Goal: Information Seeking & Learning: Check status

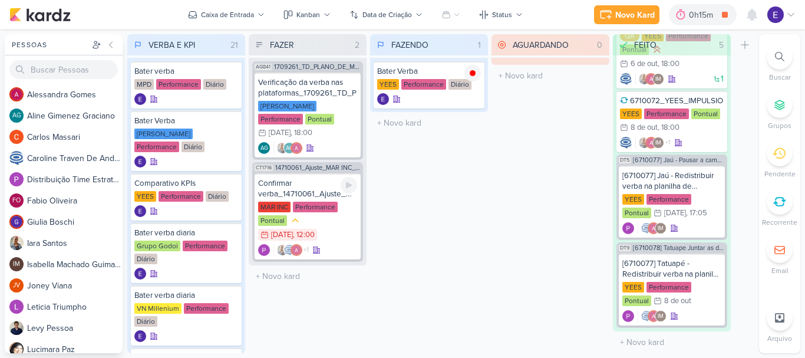
scroll to position [141, 0]
click at [337, 205] on div "MAR INC Performance Pontual 7/10 [DATE] 12:00" at bounding box center [307, 222] width 99 height 40
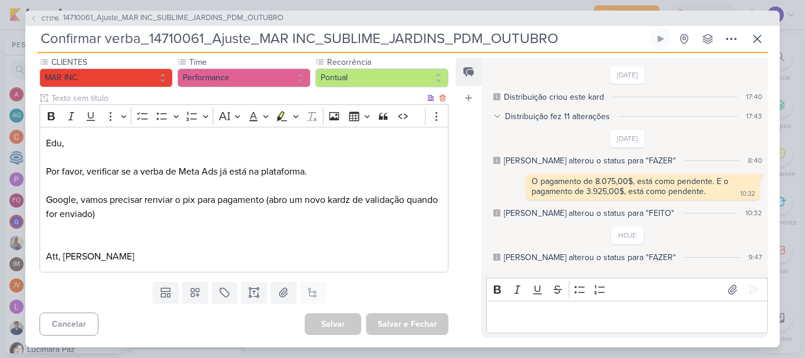
scroll to position [0, 0]
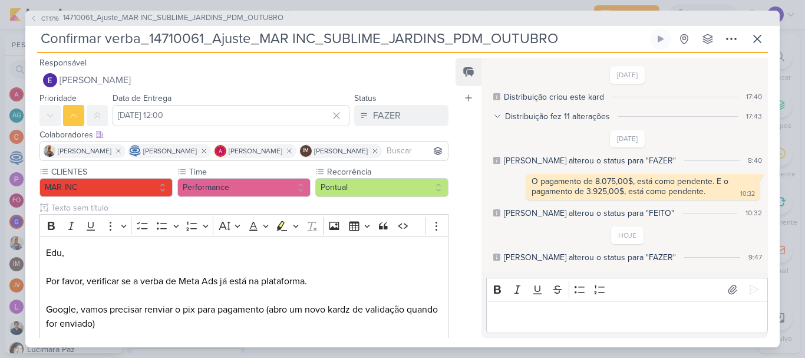
click at [774, 35] on div "CT1716 14710061_Ajuste_MAR INC_SUBLIME_JARDINS_PDM_OUTUBRO Confirmar verba_1471…" at bounding box center [402, 179] width 755 height 337
click at [764, 41] on icon at bounding box center [758, 39] width 14 height 14
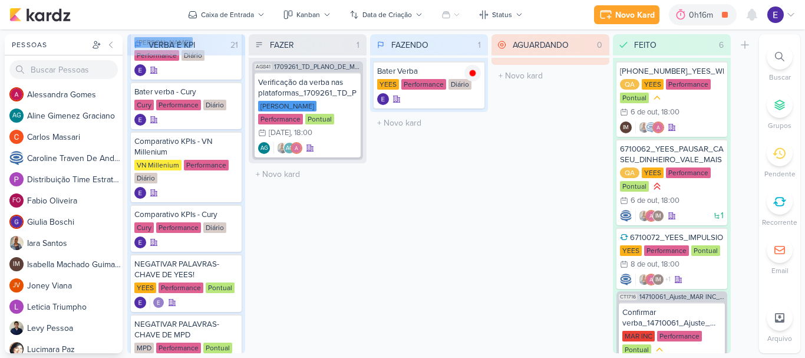
scroll to position [472, 0]
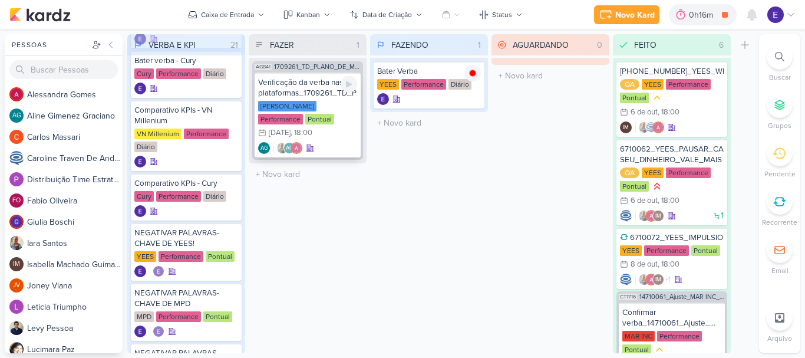
click at [320, 142] on div "AG AG" at bounding box center [307, 148] width 99 height 12
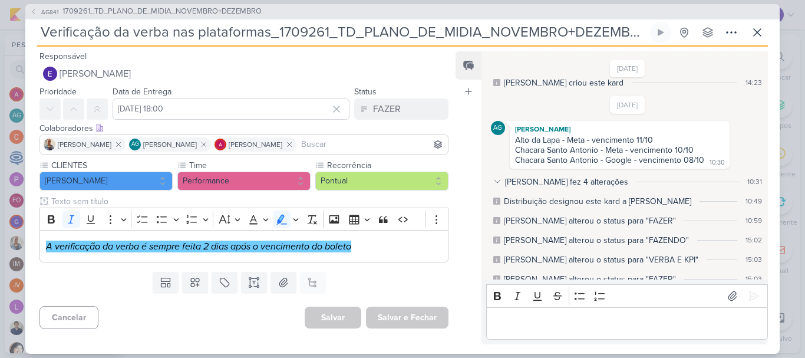
scroll to position [0, 0]
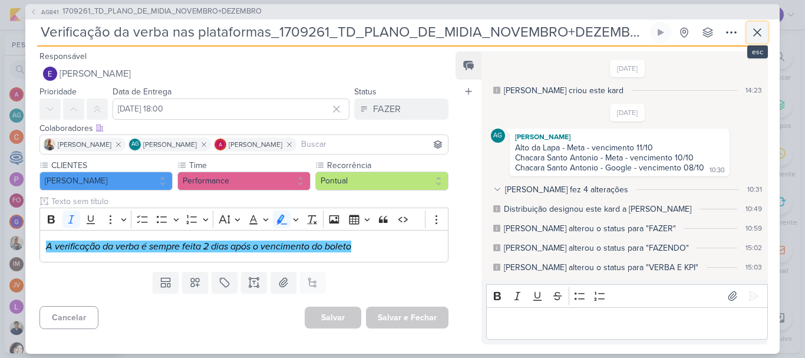
click at [766, 34] on button at bounding box center [757, 32] width 21 height 21
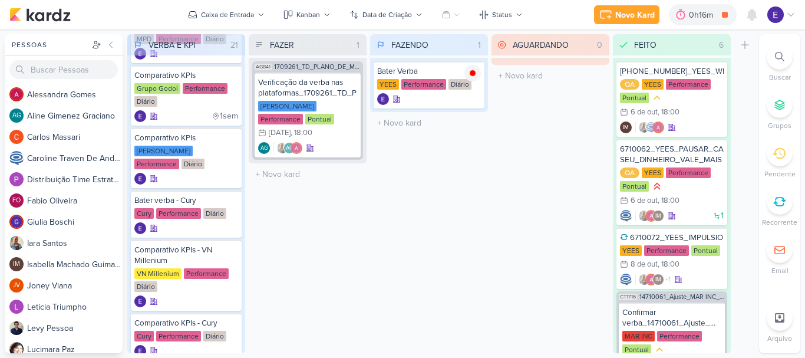
scroll to position [118, 0]
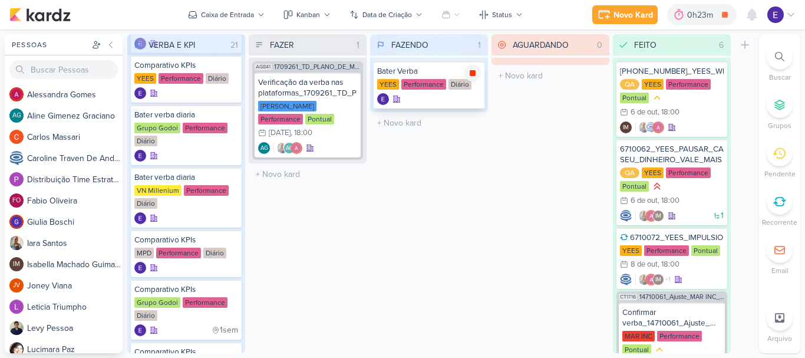
click at [472, 75] on icon at bounding box center [473, 73] width 6 height 6
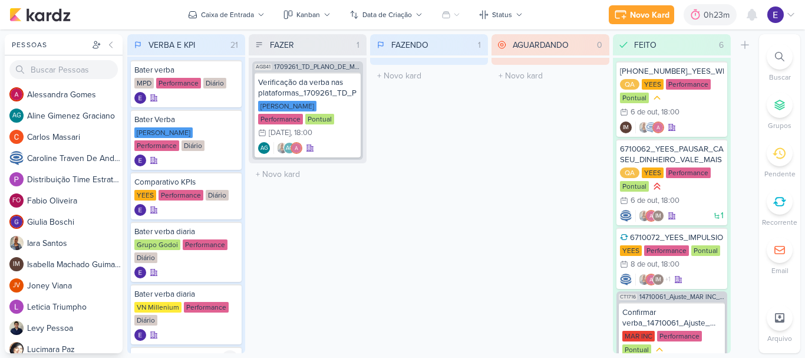
scroll to position [0, 0]
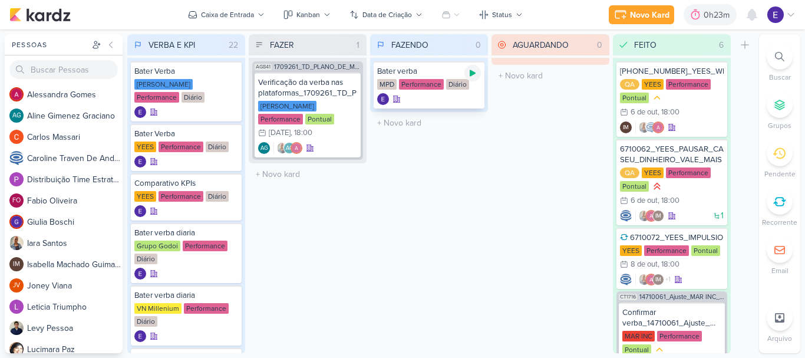
click at [471, 72] on icon at bounding box center [473, 73] width 6 height 6
click at [471, 73] on icon at bounding box center [473, 73] width 6 height 6
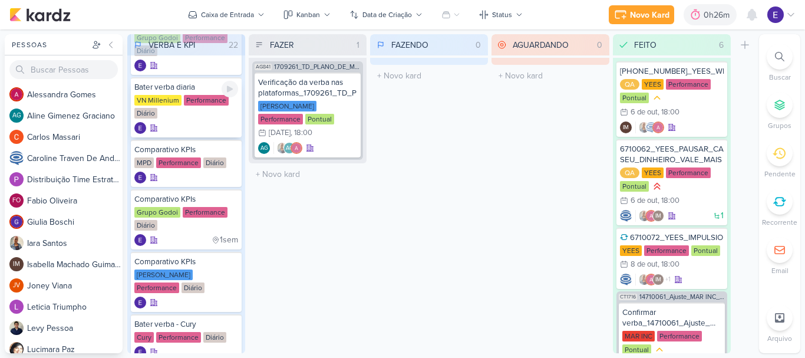
scroll to position [295, 0]
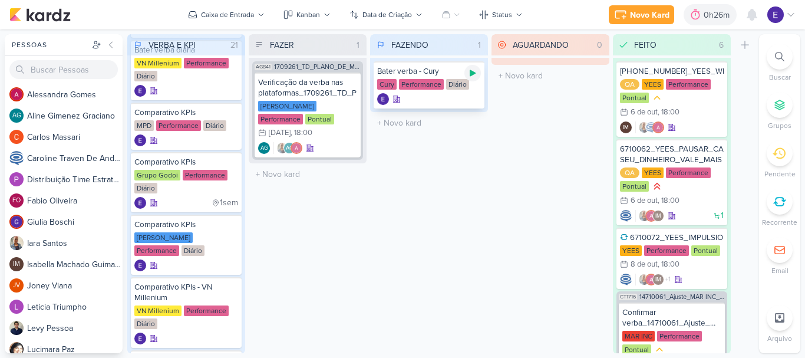
click at [475, 77] on icon at bounding box center [472, 72] width 9 height 9
click at [475, 72] on icon at bounding box center [473, 73] width 6 height 6
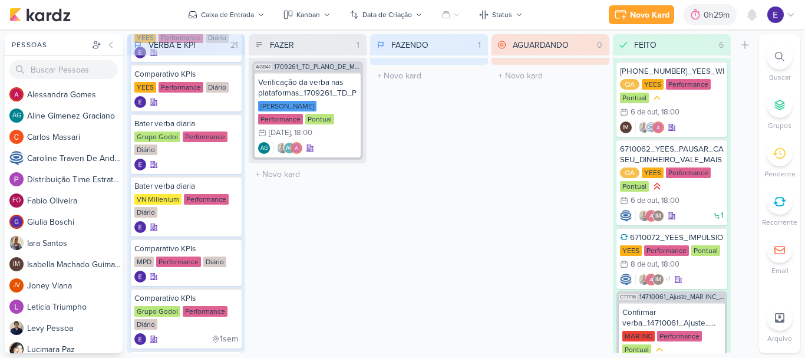
scroll to position [118, 0]
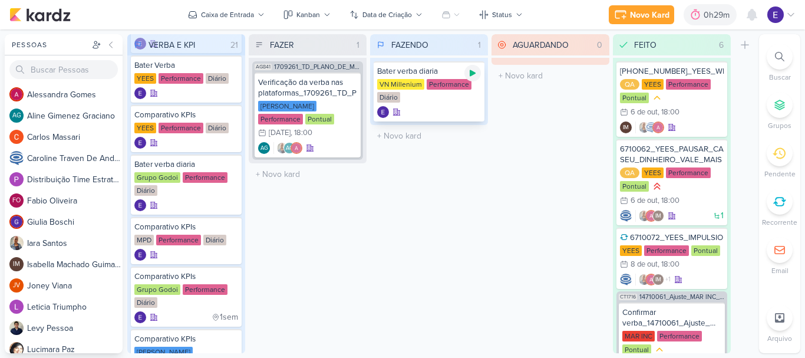
click at [476, 77] on icon at bounding box center [472, 72] width 9 height 9
click at [472, 76] on icon at bounding box center [473, 73] width 6 height 6
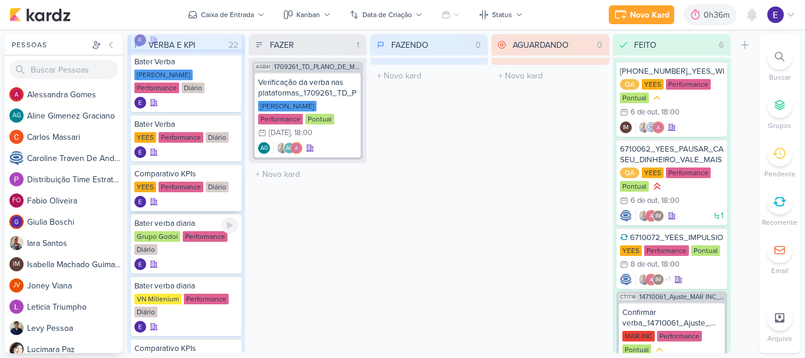
scroll to position [0, 0]
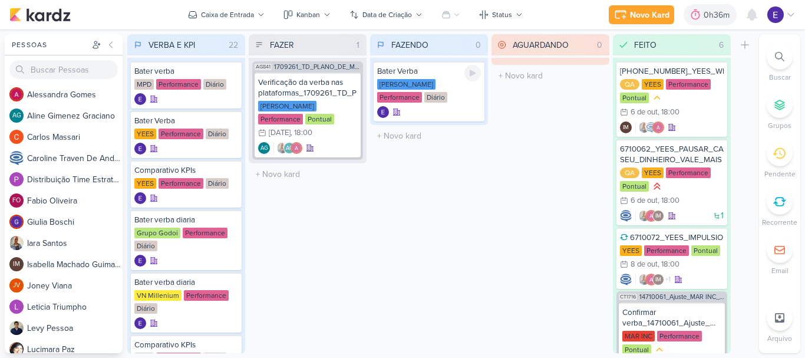
click at [399, 107] on div at bounding box center [389, 112] width 24 height 12
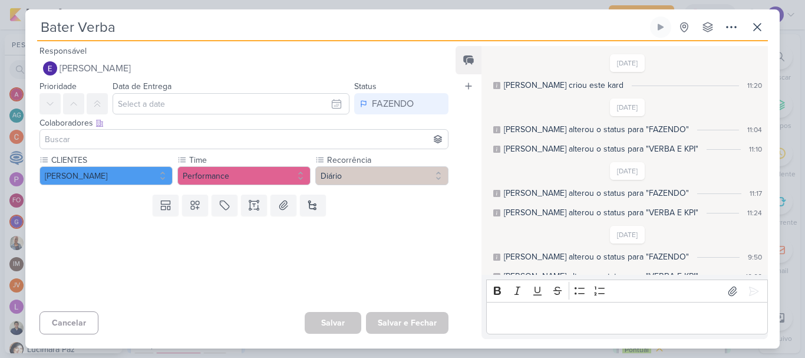
scroll to position [120, 0]
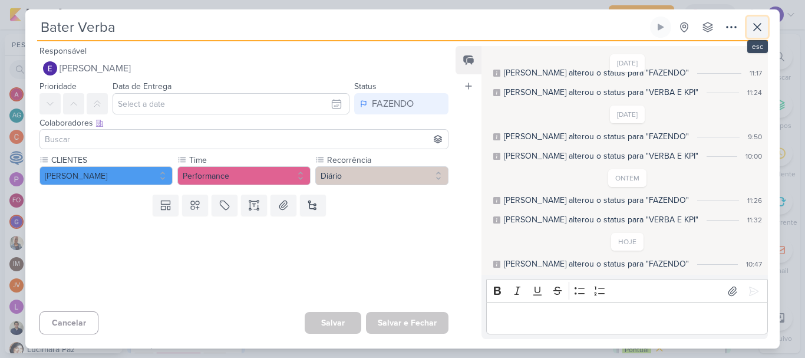
click at [764, 36] on button at bounding box center [757, 27] width 21 height 21
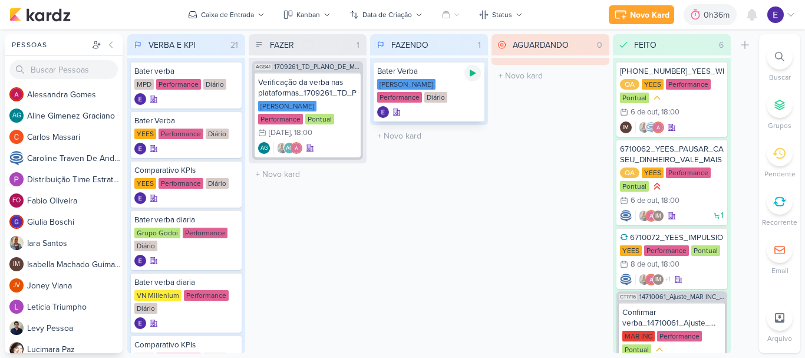
click at [477, 75] on icon at bounding box center [472, 72] width 9 height 9
click at [472, 71] on icon at bounding box center [473, 73] width 6 height 6
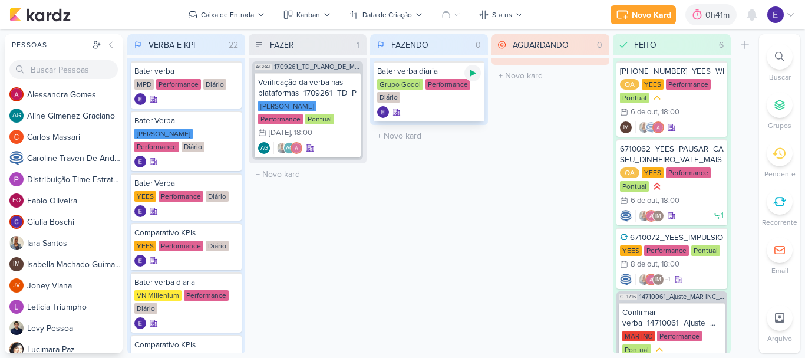
click at [467, 70] on div at bounding box center [473, 73] width 17 height 17
click at [478, 78] on div at bounding box center [473, 73] width 17 height 17
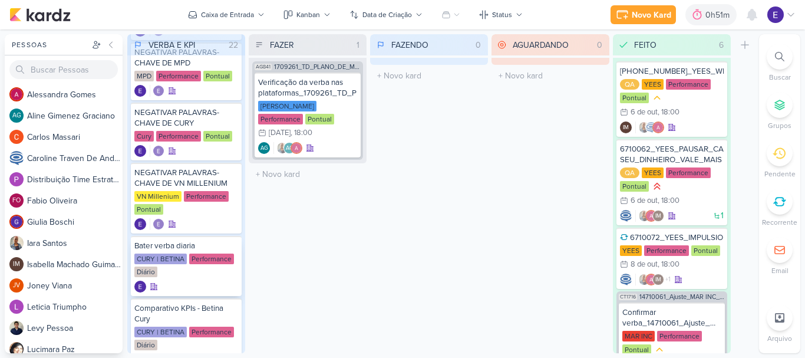
scroll to position [766, 0]
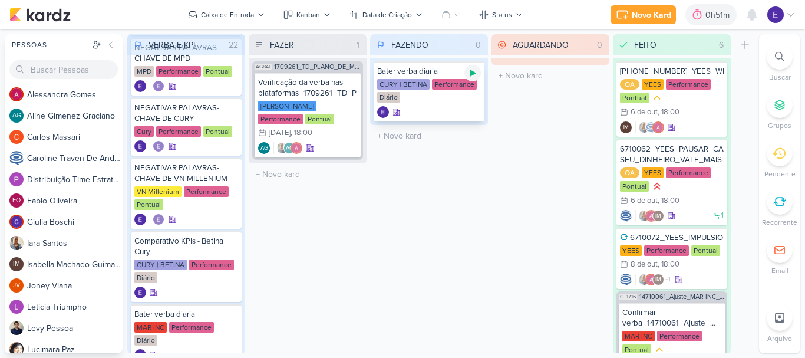
click at [472, 74] on icon at bounding box center [473, 73] width 6 height 6
click at [478, 72] on div at bounding box center [473, 73] width 17 height 17
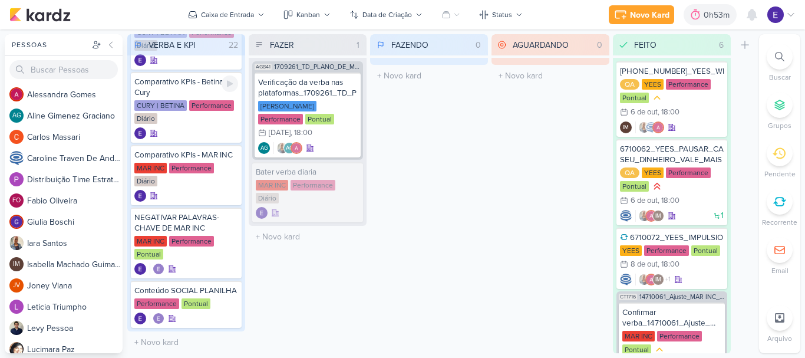
scroll to position [993, 0]
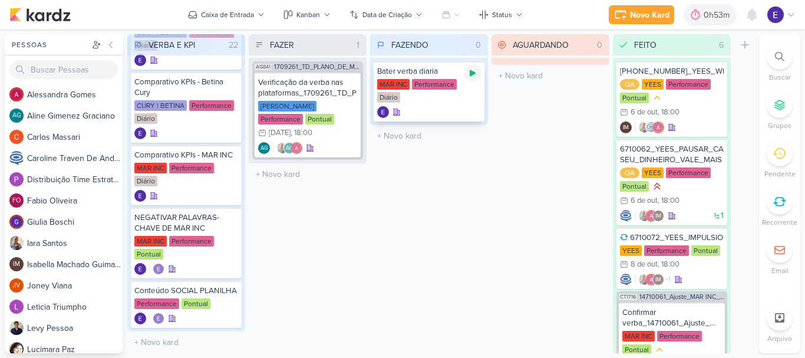
click at [472, 70] on icon at bounding box center [472, 72] width 9 height 9
click at [474, 74] on icon at bounding box center [473, 73] width 6 height 6
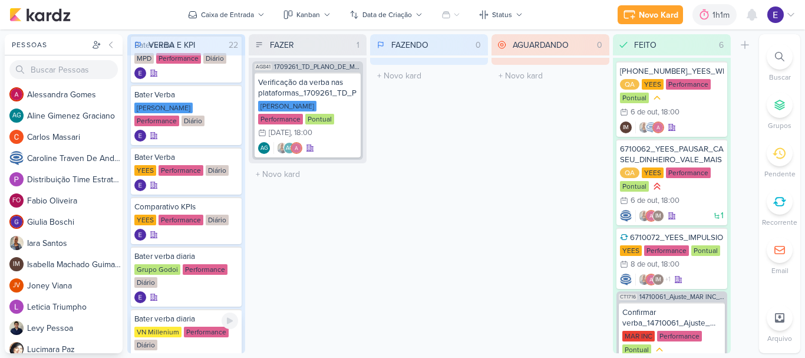
scroll to position [0, 0]
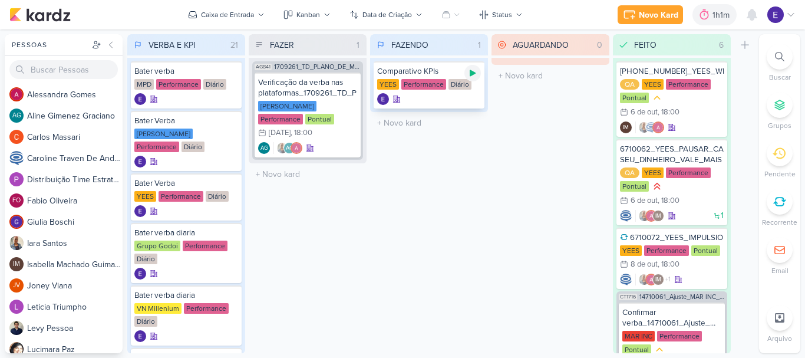
click at [473, 75] on icon at bounding box center [472, 72] width 9 height 9
click at [430, 81] on div "Performance" at bounding box center [424, 84] width 45 height 11
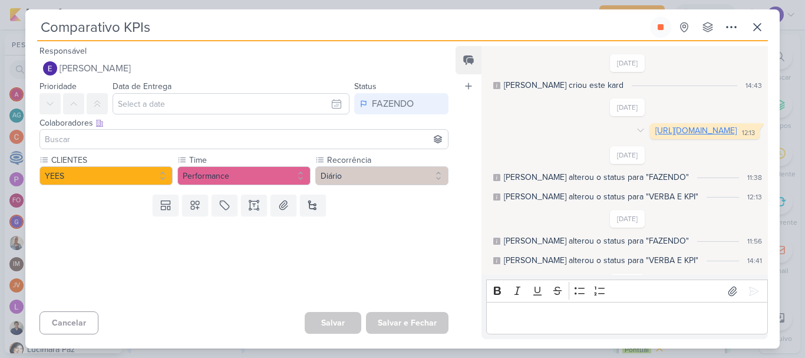
click at [656, 136] on link "[URL][DOMAIN_NAME]" at bounding box center [696, 131] width 81 height 10
click at [762, 43] on div "Responsável [PERSON_NAME] Nenhum contato encontrado create new contact Novo Con…" at bounding box center [402, 194] width 755 height 307
click at [762, 35] on button at bounding box center [757, 27] width 21 height 21
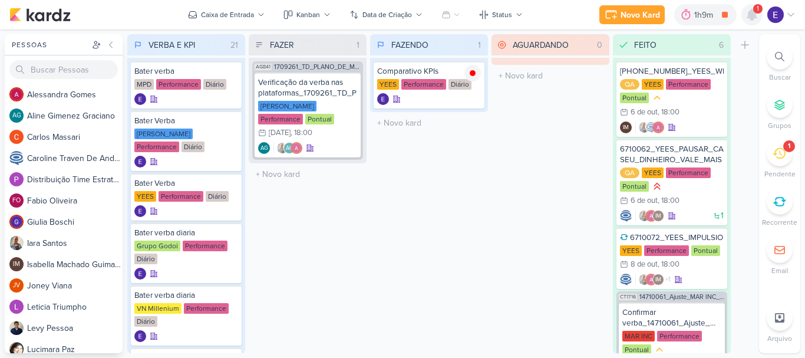
click at [759, 17] on div at bounding box center [752, 14] width 21 height 21
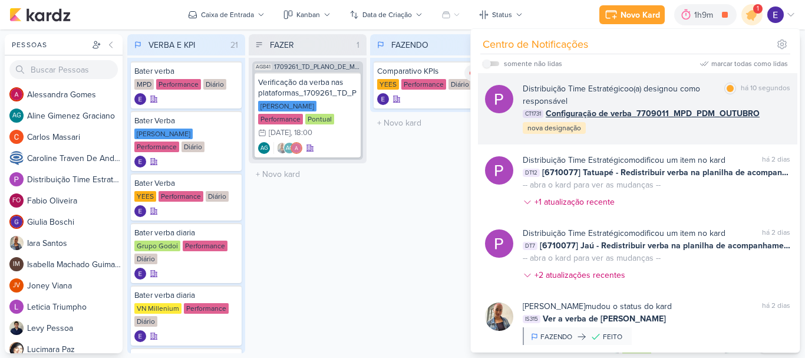
click at [743, 127] on div "Distribuição Time Estratégico o(a) designou como responsável marcar como lida h…" at bounding box center [657, 109] width 268 height 52
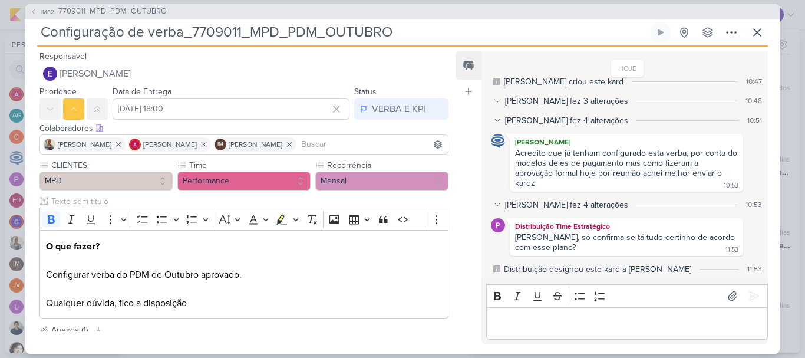
click at [411, 123] on div "Colaboradores Este kard pode ser visível a usuários da sua organização Este kar…" at bounding box center [244, 128] width 409 height 12
click at [411, 113] on div "VERBA E KPI" at bounding box center [399, 109] width 54 height 14
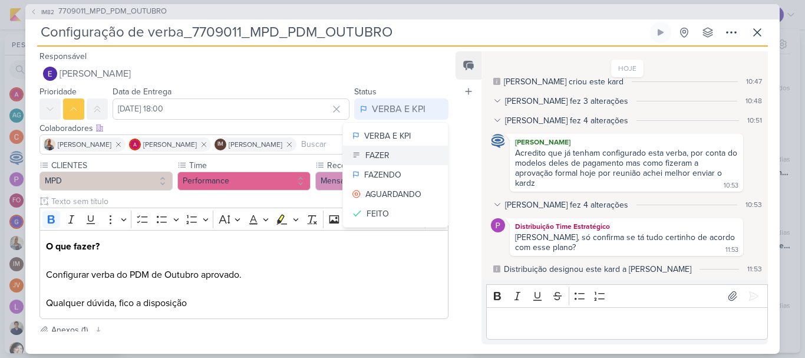
click at [402, 153] on button "FAZER" at bounding box center [395, 155] width 105 height 19
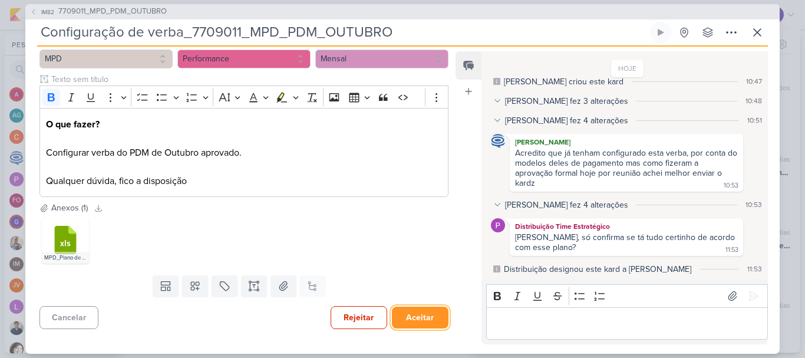
click at [430, 317] on button "Aceitar" at bounding box center [420, 318] width 57 height 22
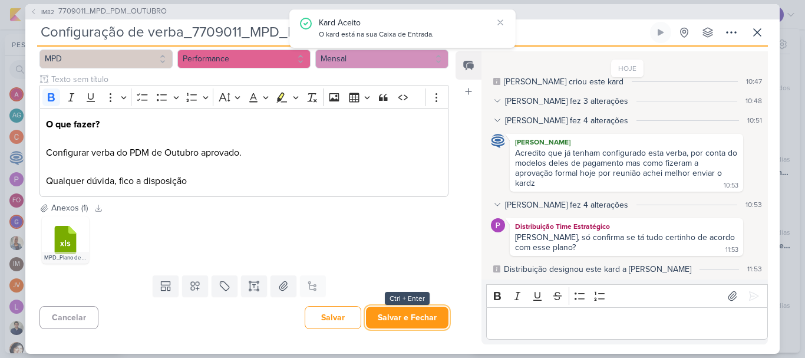
click at [430, 317] on button "Salvar e Fechar" at bounding box center [407, 318] width 83 height 22
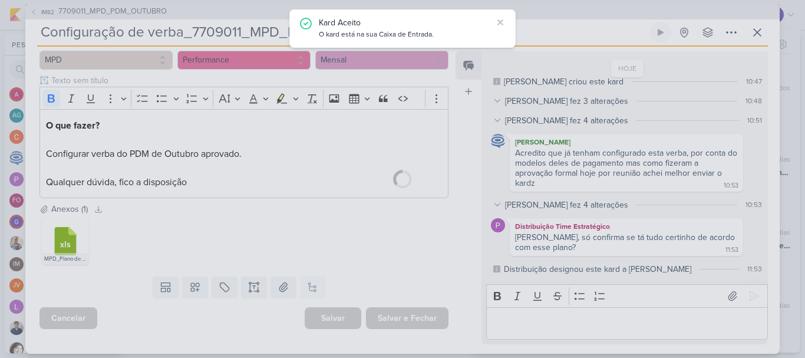
scroll to position [121, 0]
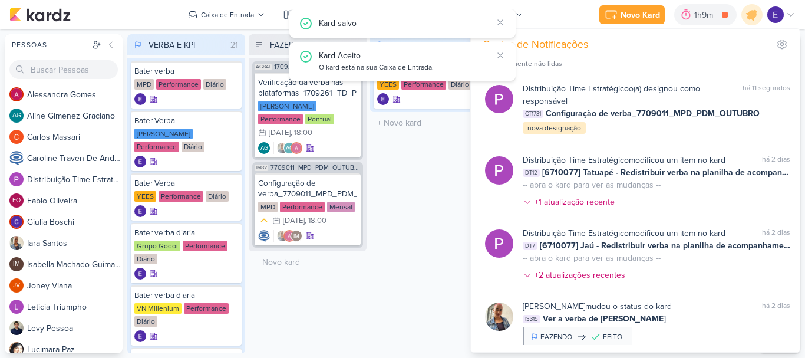
click at [389, 288] on div "FAZENDO 1 Mover Para Esquerda Mover Para Direita [GEOGRAPHIC_DATA] Comparativo …" at bounding box center [429, 193] width 118 height 319
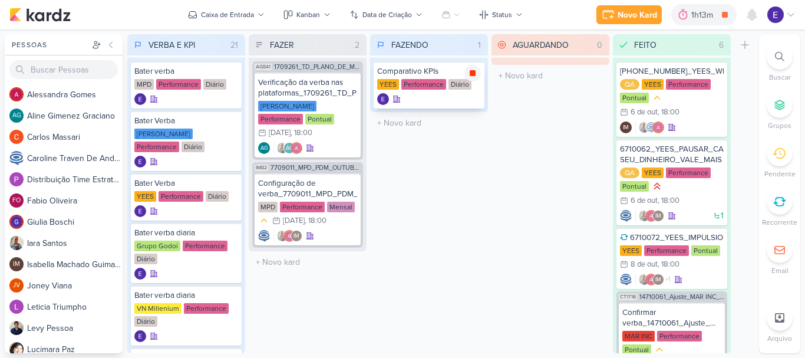
click at [472, 77] on icon at bounding box center [472, 72] width 9 height 9
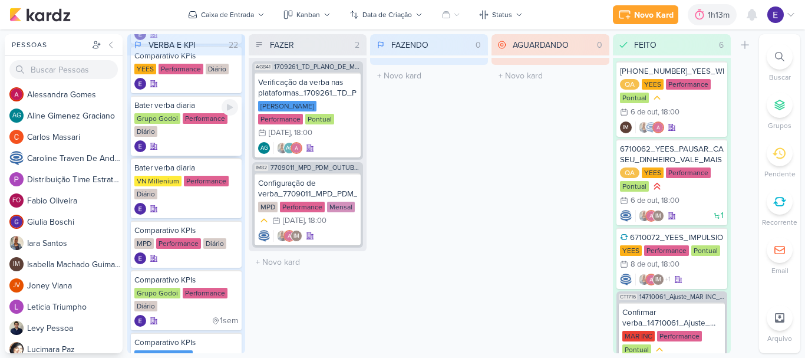
scroll to position [236, 0]
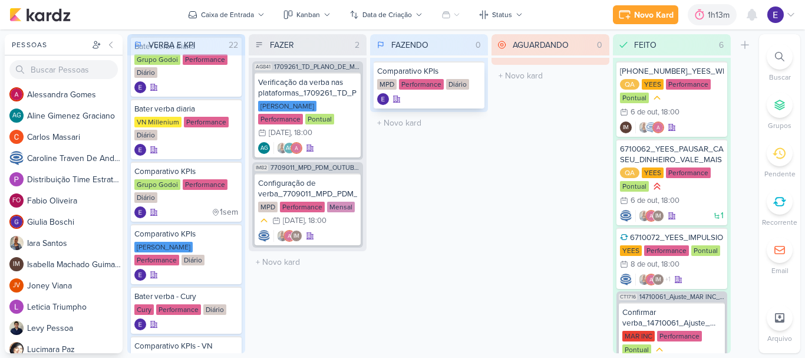
drag, startPoint x: 407, startPoint y: 111, endPoint x: 419, endPoint y: 95, distance: 20.3
click at [416, 97] on div "FAZENDO 0 Mover Para Esquerda Mover Para Direita [GEOGRAPHIC_DATA] Comparativo …" at bounding box center [429, 193] width 118 height 319
click at [469, 75] on icon at bounding box center [472, 72] width 9 height 9
click at [333, 202] on div "Mensal" at bounding box center [341, 207] width 28 height 11
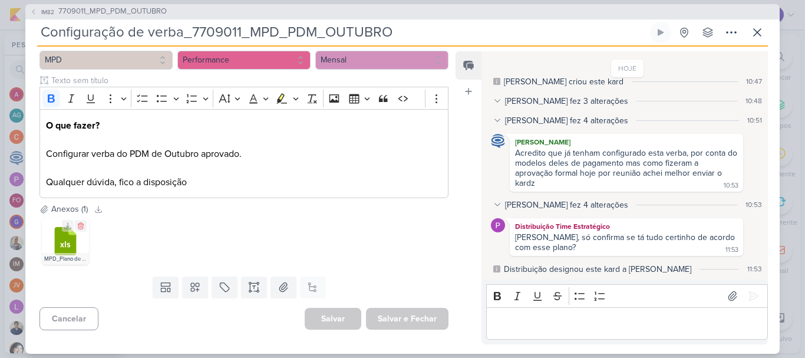
click at [63, 248] on icon at bounding box center [66, 241] width 22 height 28
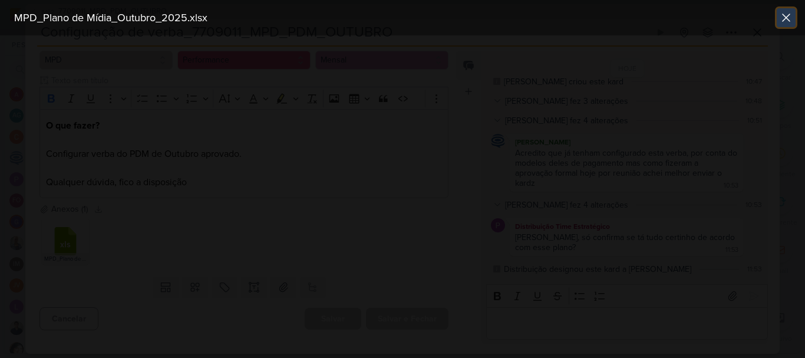
click at [794, 18] on button at bounding box center [786, 17] width 19 height 19
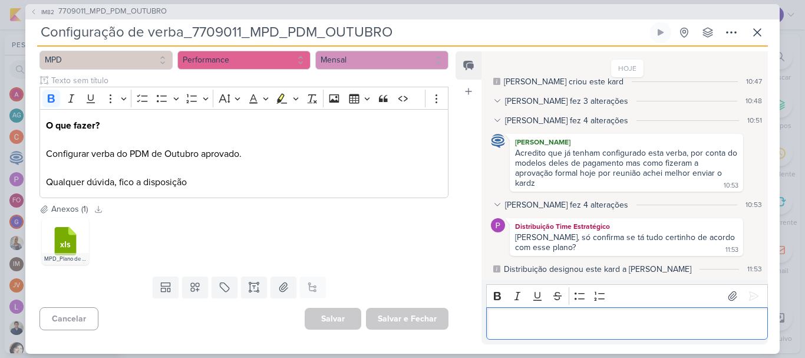
click at [611, 315] on div "Editor editing area: main" at bounding box center [627, 323] width 282 height 32
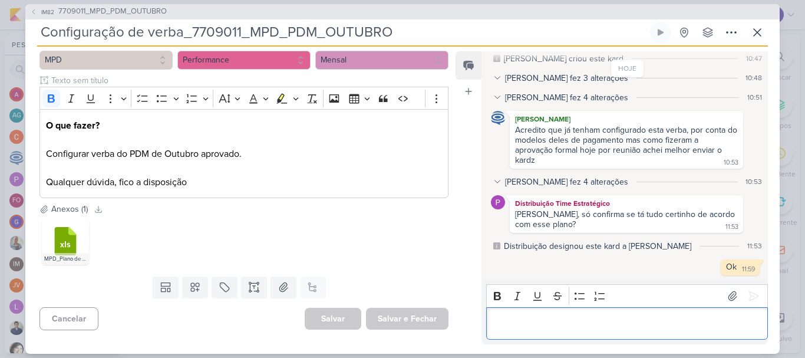
click at [778, 32] on div "IM82 7709011_MPD_PDM_OUTUBRO Configuração de verba_7709011_MPD_PDM_OUTUBRO Cria…" at bounding box center [402, 179] width 755 height 350
click at [765, 32] on button at bounding box center [757, 32] width 21 height 21
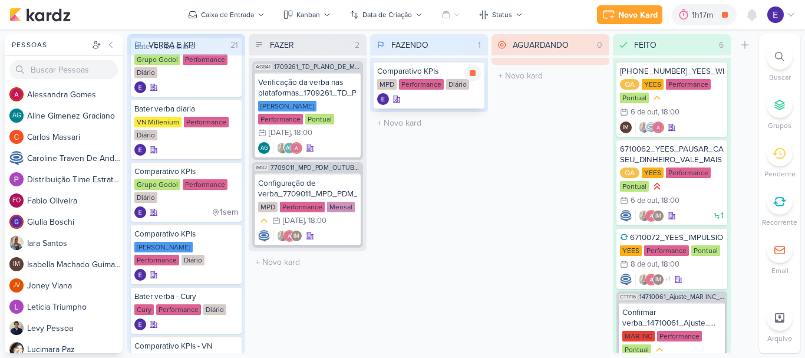
click at [426, 87] on div "Performance" at bounding box center [421, 84] width 45 height 11
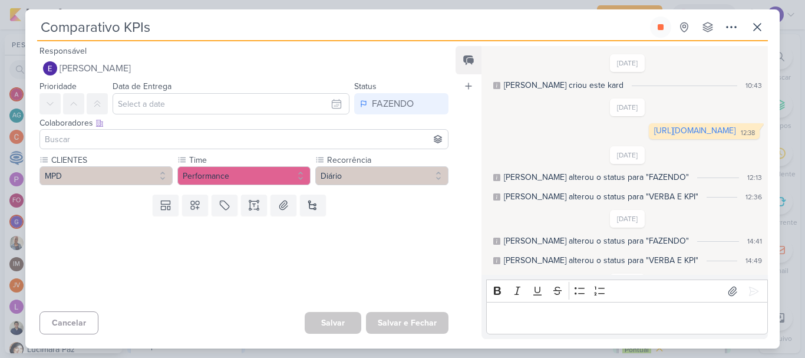
scroll to position [188, 0]
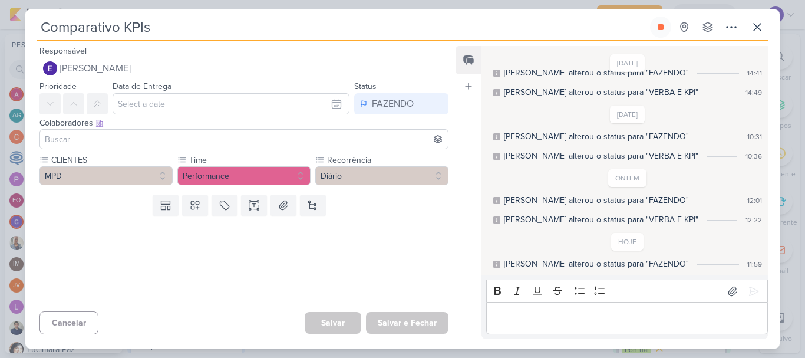
click at [189, 140] on input at bounding box center [243, 139] width 403 height 14
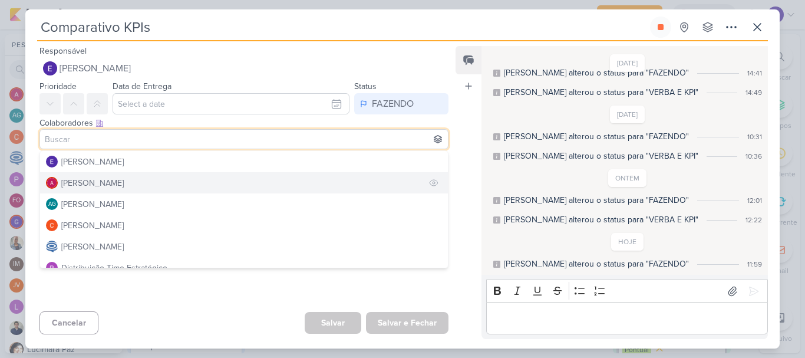
click at [165, 178] on button "[PERSON_NAME]" at bounding box center [244, 182] width 408 height 21
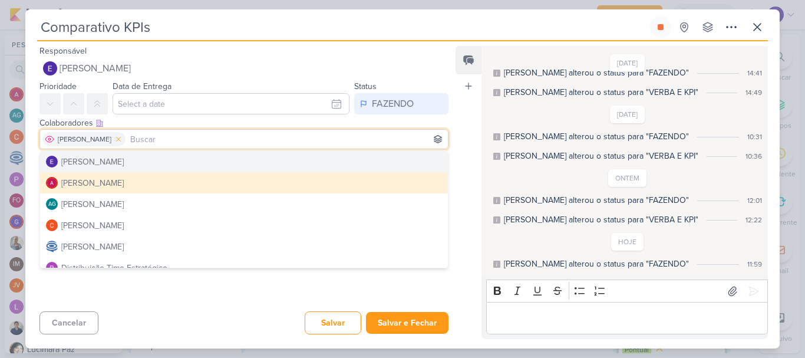
click at [120, 139] on icon at bounding box center [118, 139] width 8 height 8
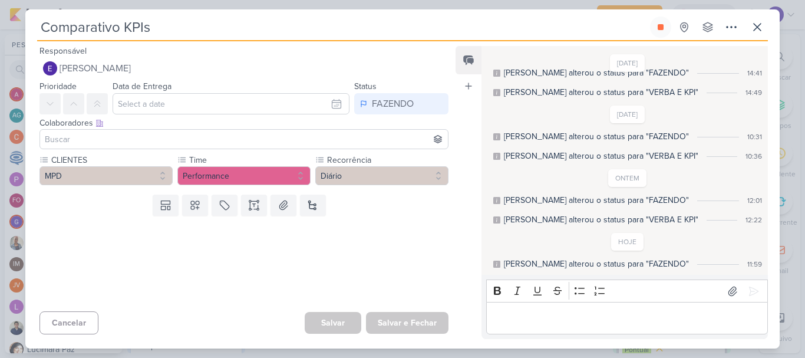
click at [126, 145] on input at bounding box center [243, 139] width 403 height 14
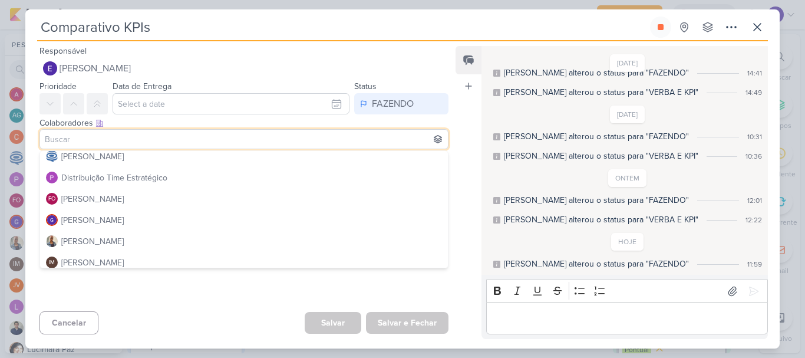
scroll to position [118, 0]
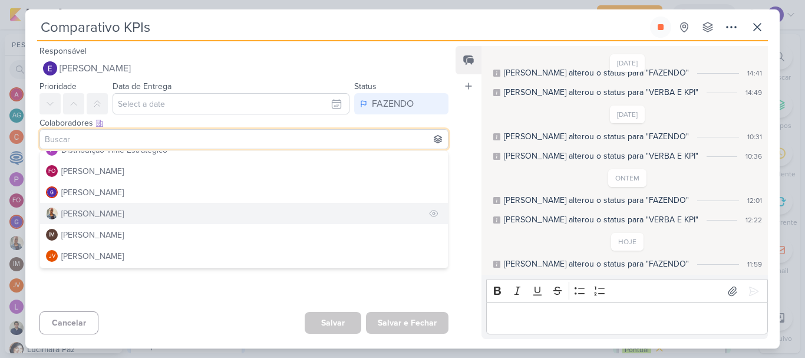
click at [126, 221] on button "[PERSON_NAME]" at bounding box center [244, 213] width 408 height 21
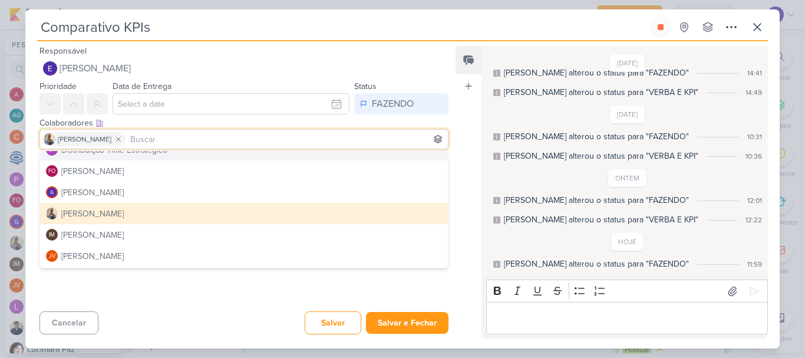
click at [160, 139] on input at bounding box center [287, 139] width 318 height 14
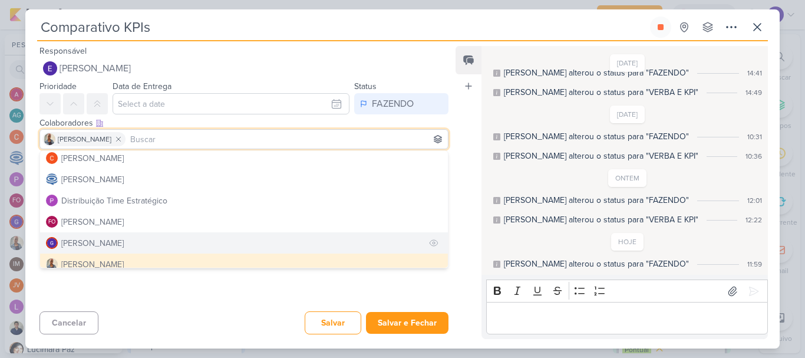
scroll to position [0, 0]
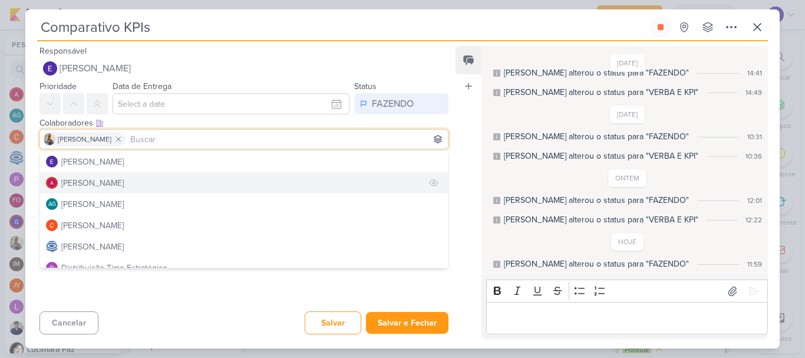
click at [124, 179] on div "[PERSON_NAME]" at bounding box center [92, 183] width 62 height 12
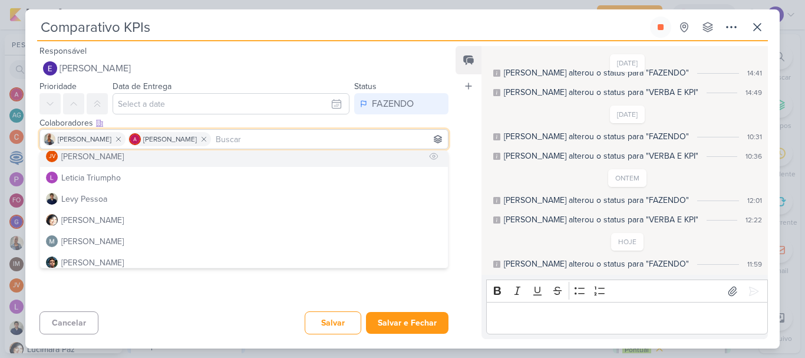
scroll to position [236, 0]
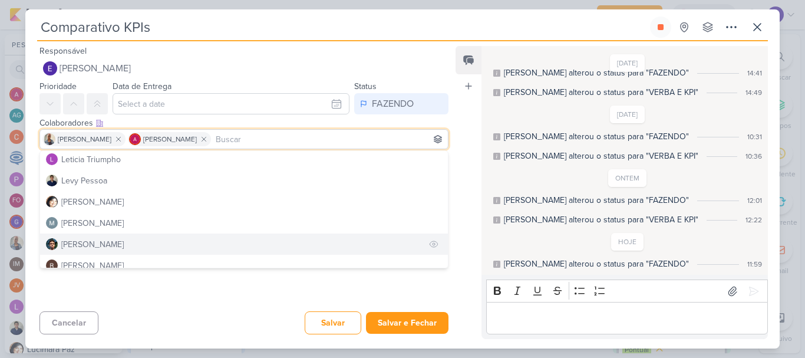
click at [140, 241] on button "[PERSON_NAME]" at bounding box center [244, 243] width 408 height 21
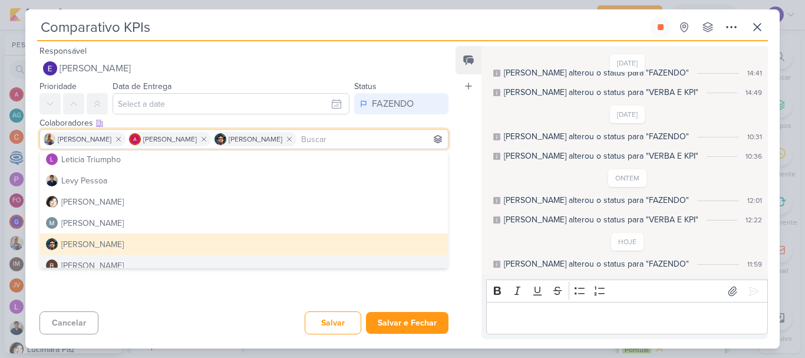
click at [216, 317] on div "Cancelar [GEOGRAPHIC_DATA] Salvar e Fechar Ctrl + Enter" at bounding box center [239, 322] width 428 height 30
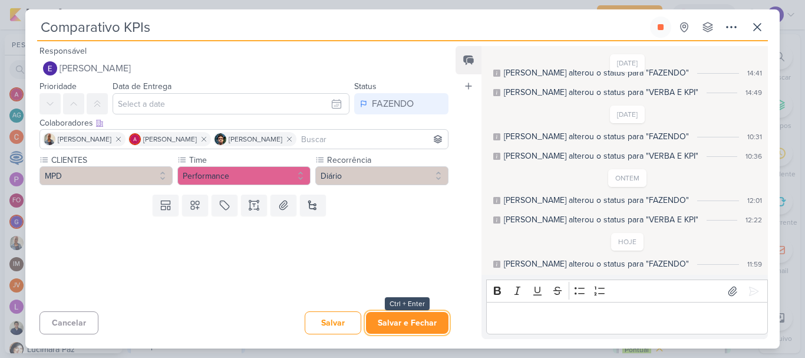
click at [413, 317] on button "Salvar e Fechar" at bounding box center [407, 323] width 83 height 22
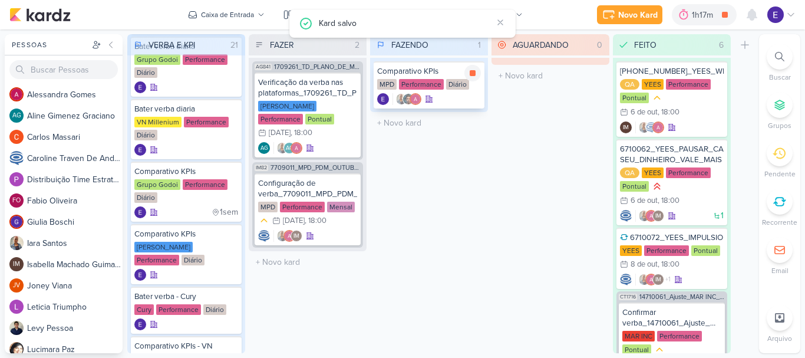
click at [455, 93] on div "Comparativo KPIs MPD Performance Diário" at bounding box center [429, 84] width 111 height 47
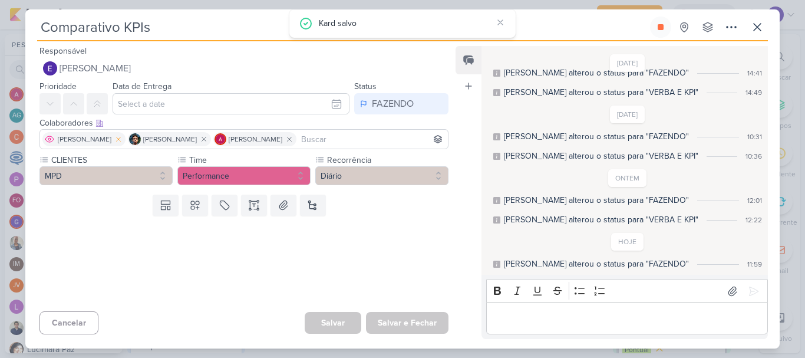
click at [111, 139] on button at bounding box center [118, 139] width 14 height 14
click at [114, 139] on icon at bounding box center [118, 139] width 8 height 8
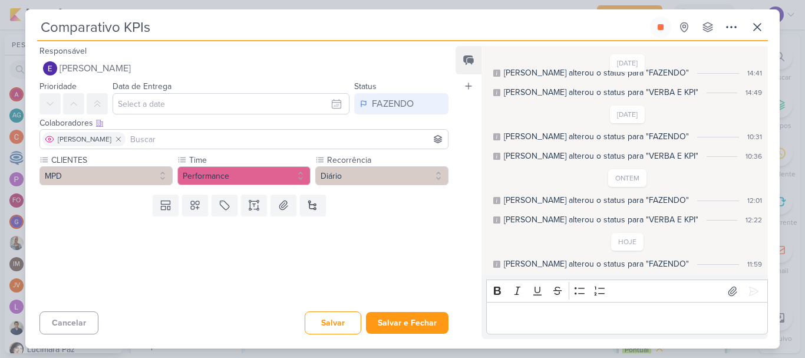
click at [103, 139] on span "[PERSON_NAME]" at bounding box center [85, 139] width 54 height 11
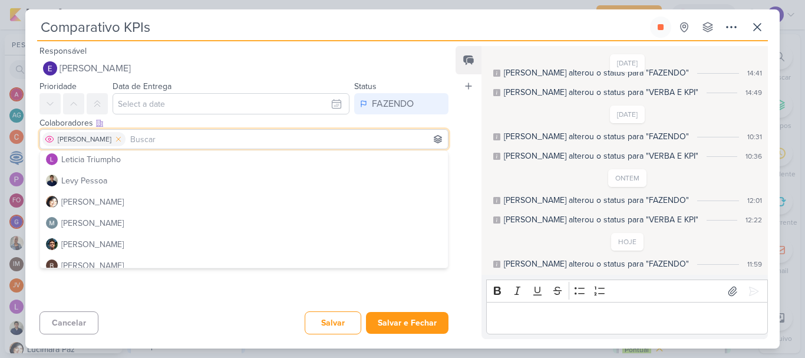
click at [123, 141] on icon at bounding box center [118, 139] width 8 height 8
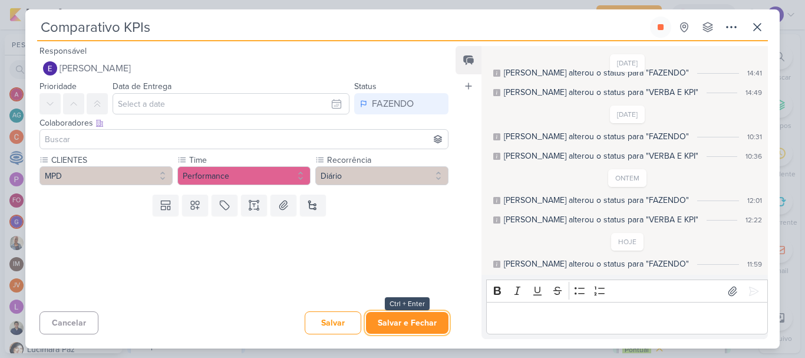
click at [407, 315] on button "Salvar e Fechar" at bounding box center [407, 323] width 83 height 22
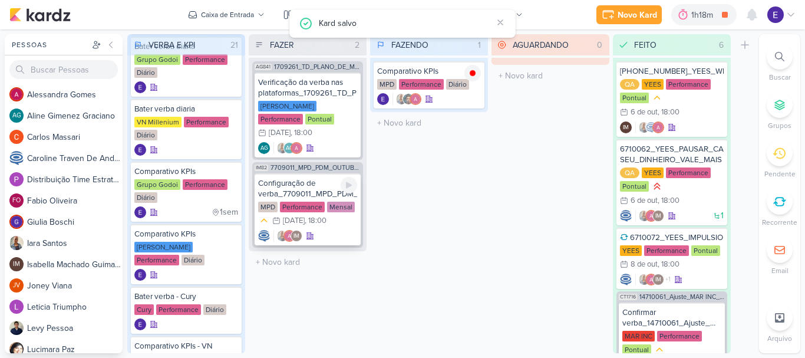
click at [338, 230] on div "IM" at bounding box center [307, 236] width 99 height 12
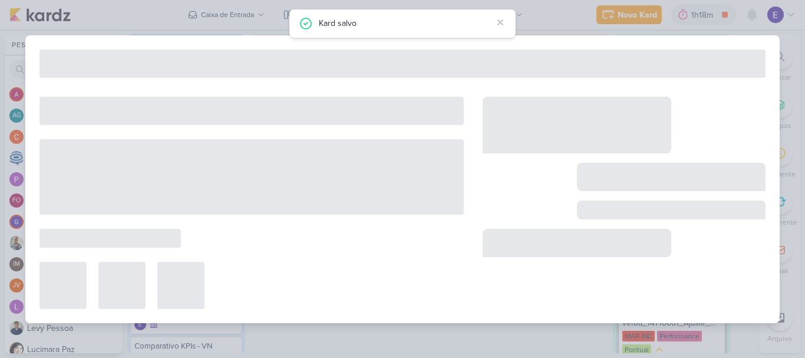
type input "Configuração de verba_7709011_MPD_PDM_OUTUBRO"
type input "[DATE] 18:00"
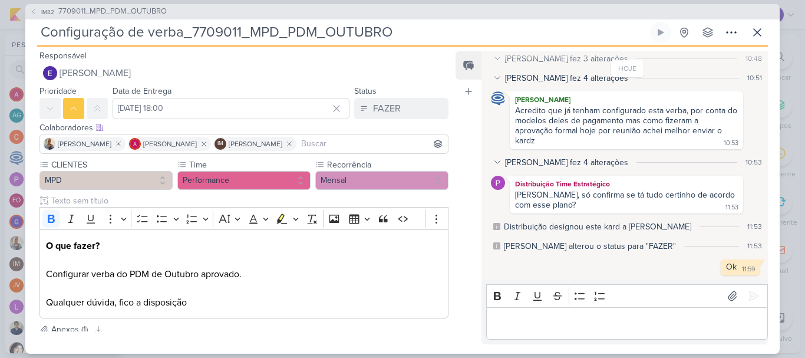
scroll to position [0, 0]
click at [762, 34] on icon at bounding box center [758, 32] width 14 height 14
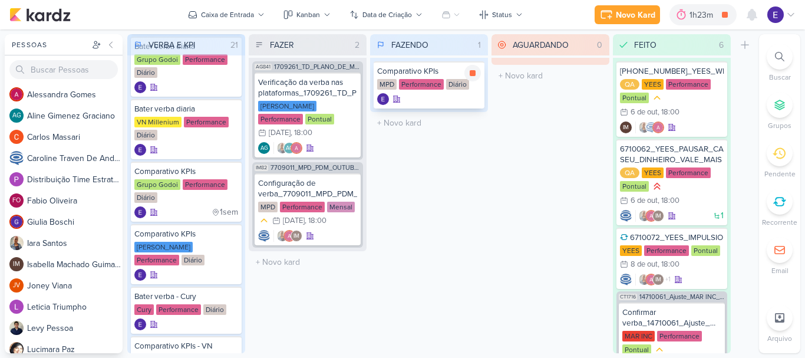
click at [426, 91] on div "Comparativo KPIs MPD Performance Diário" at bounding box center [429, 84] width 111 height 47
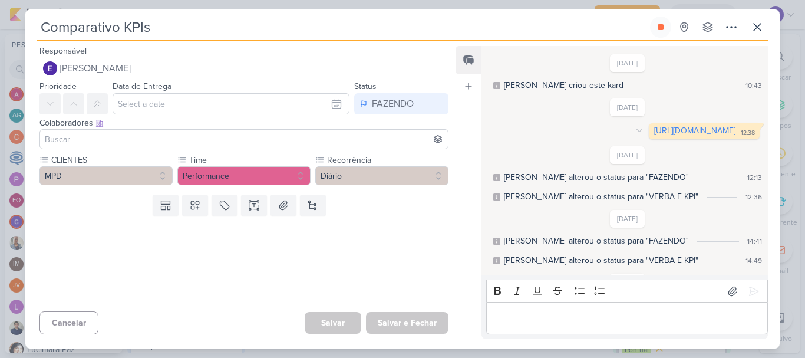
click at [654, 136] on link "[URL][DOMAIN_NAME]" at bounding box center [694, 131] width 81 height 10
click at [753, 31] on icon at bounding box center [758, 27] width 14 height 14
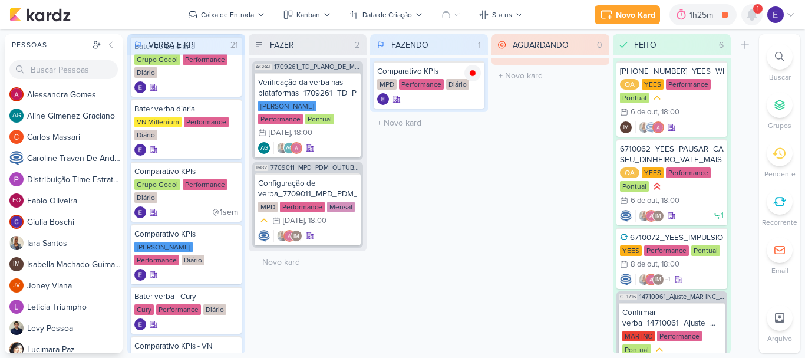
click at [756, 14] on icon at bounding box center [752, 14] width 9 height 11
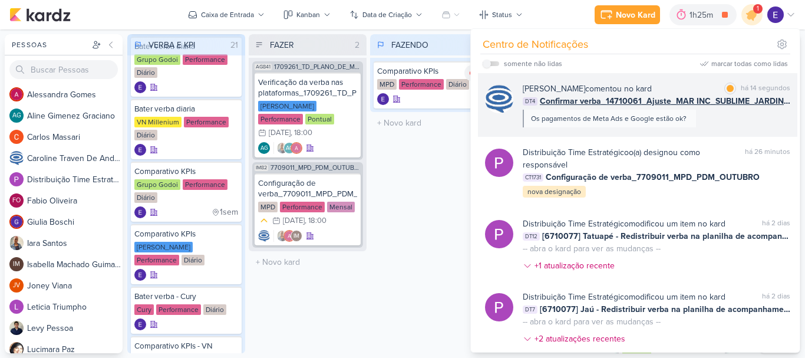
click at [770, 117] on div "[PERSON_NAME] comentou no kard marcar como lida há 14 segundos DT4 Confirmar ve…" at bounding box center [657, 105] width 268 height 45
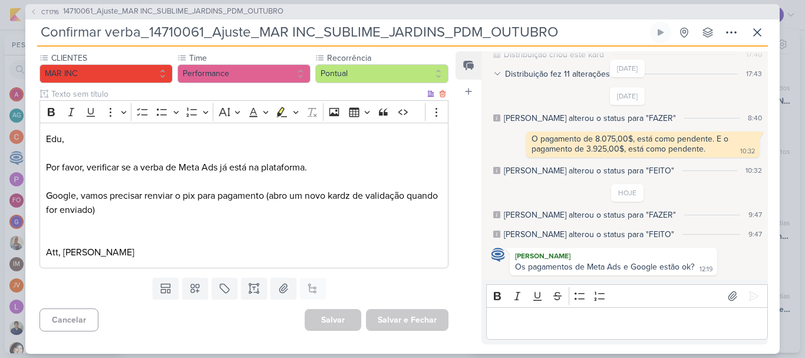
scroll to position [118, 0]
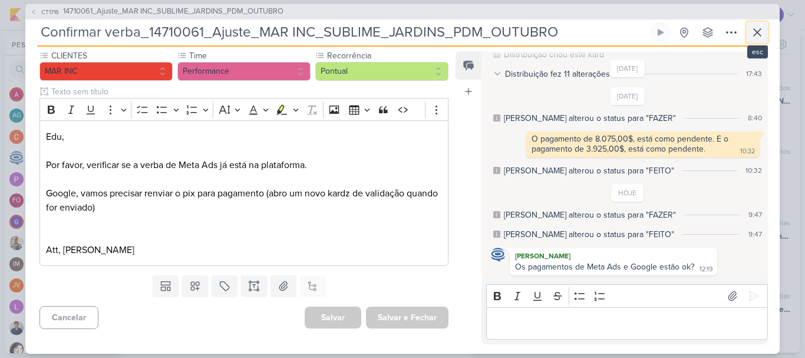
click at [759, 35] on icon at bounding box center [758, 32] width 14 height 14
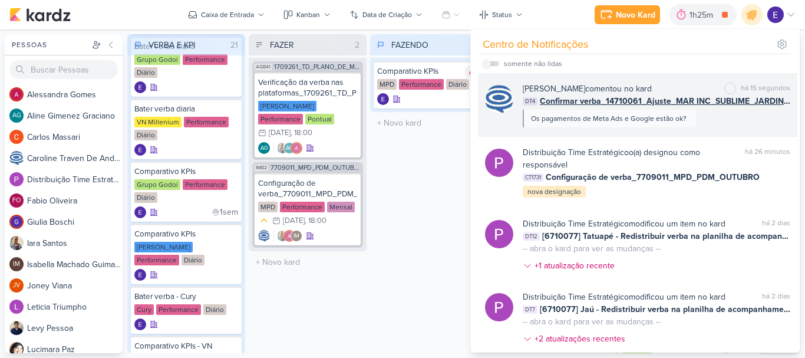
click at [757, 121] on div "[PERSON_NAME] comentou no kard marcar como não lida há 15 segundos DT4 Confirma…" at bounding box center [657, 105] width 268 height 45
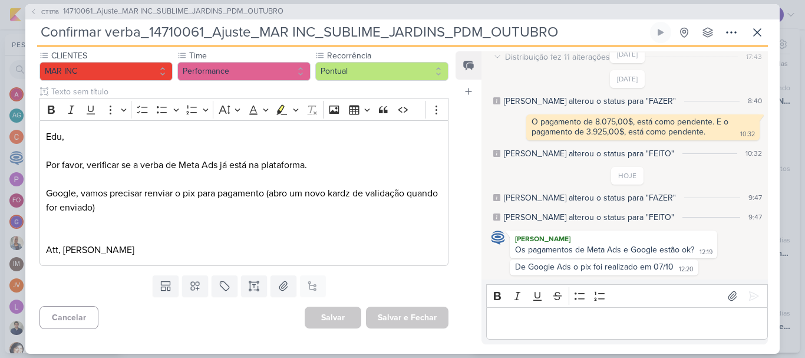
click at [472, 196] on div "Feed Atrelar email Solte o email para atrelar ao kard" at bounding box center [469, 197] width 26 height 293
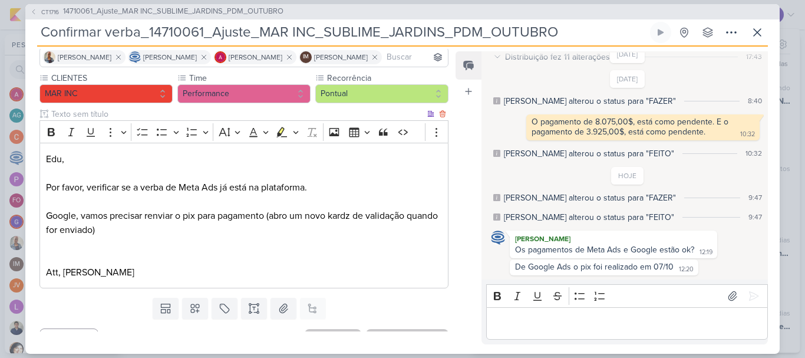
scroll to position [59, 0]
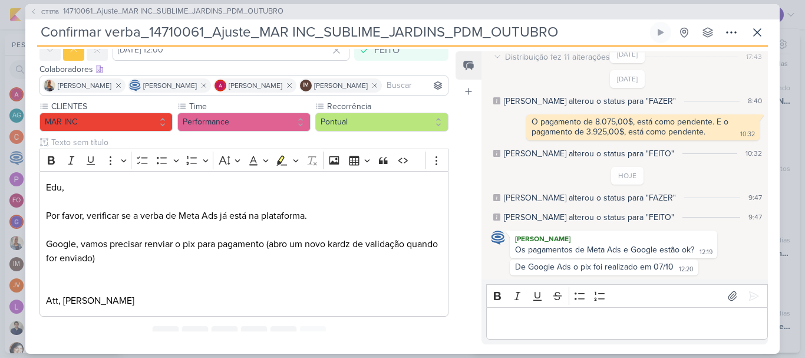
click at [578, 314] on div "Editor editing area: main" at bounding box center [627, 323] width 282 height 32
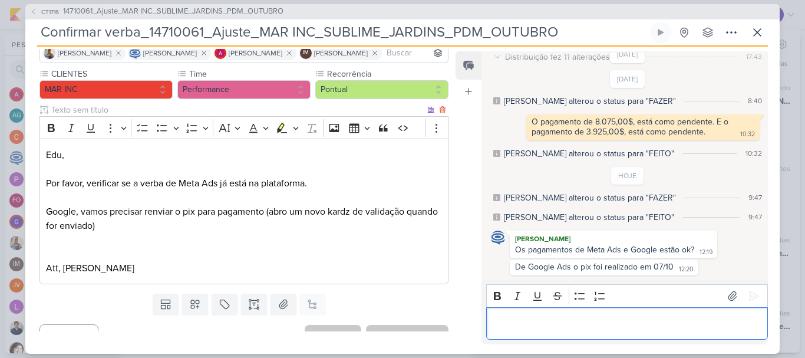
scroll to position [126, 0]
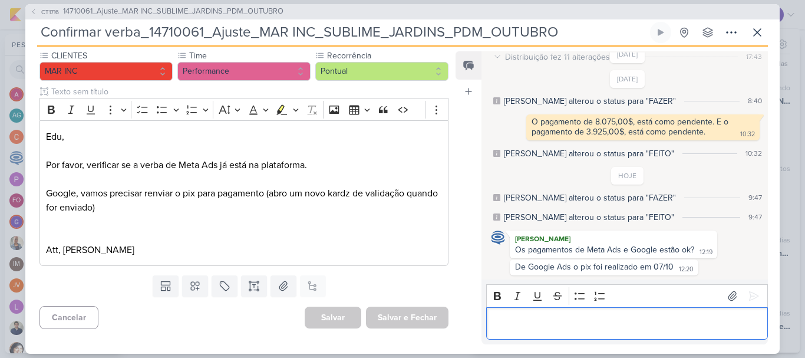
click at [567, 321] on p "Editor editing area: main" at bounding box center [626, 323] width 269 height 14
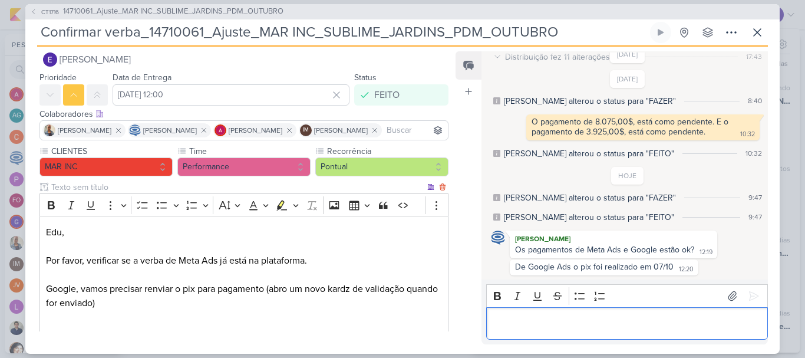
scroll to position [0, 0]
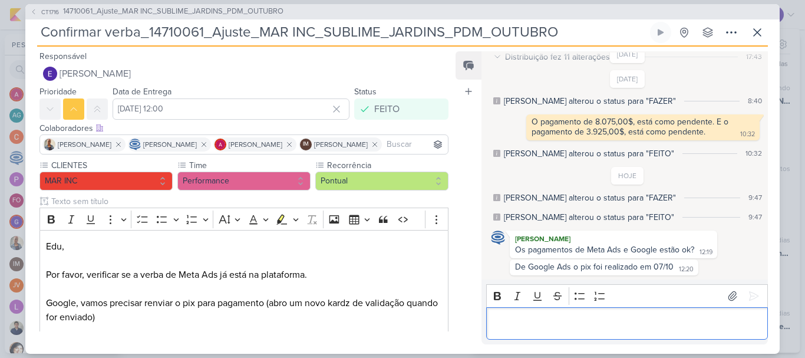
click at [547, 321] on p "Editor editing area: main" at bounding box center [626, 323] width 269 height 14
click at [678, 326] on p "De google está ok, Pix feito no dia 07/10." at bounding box center [626, 323] width 269 height 14
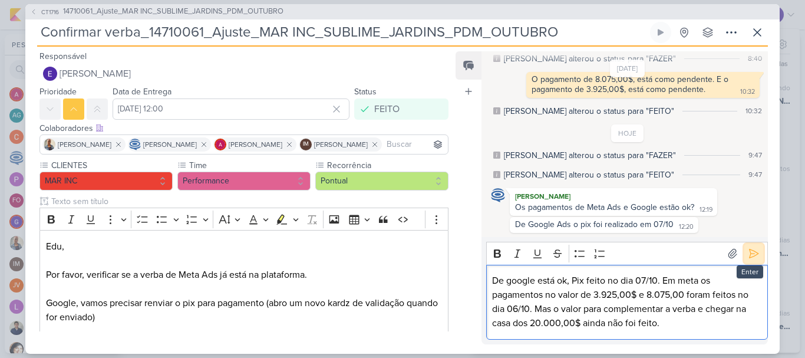
click at [751, 258] on icon at bounding box center [754, 254] width 12 height 12
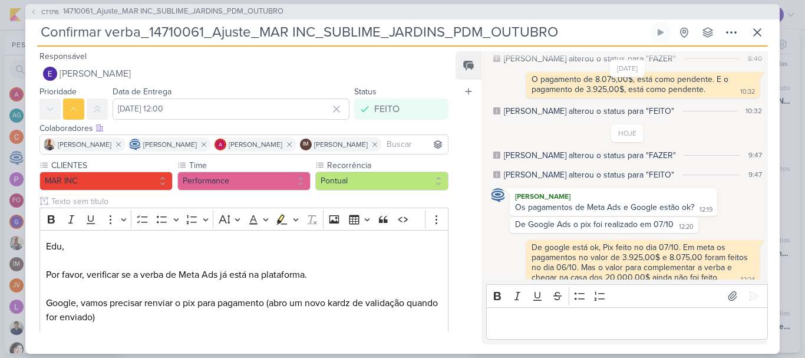
scroll to position [106, 0]
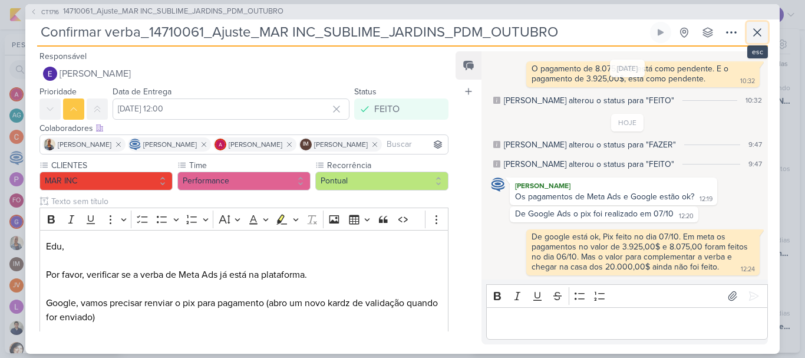
click at [764, 29] on icon at bounding box center [758, 32] width 14 height 14
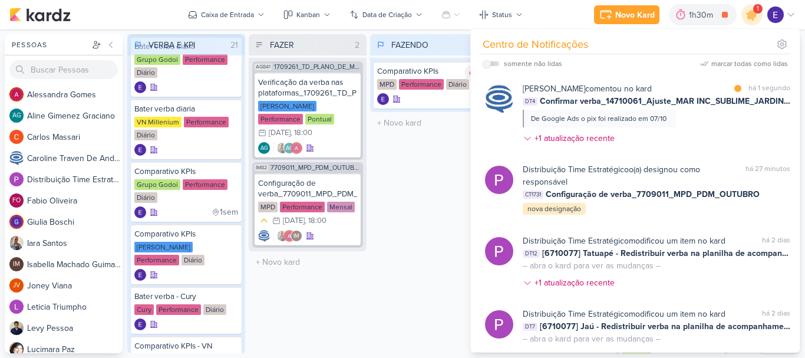
click at [431, 262] on div "FAZENDO 1 Mover Para Esquerda Mover Para Direita [GEOGRAPHIC_DATA] Comparativo …" at bounding box center [429, 193] width 118 height 319
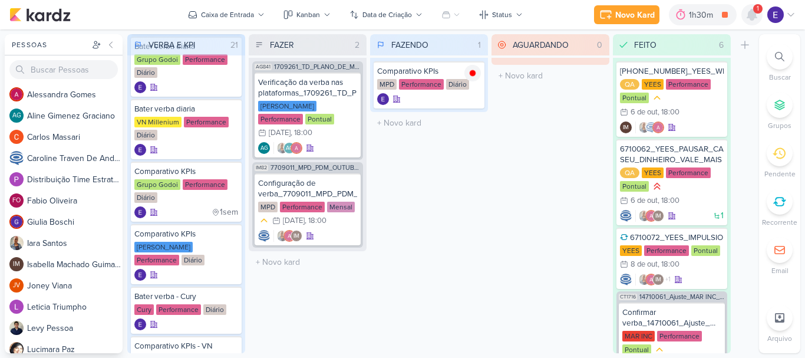
click at [752, 17] on icon at bounding box center [752, 14] width 9 height 11
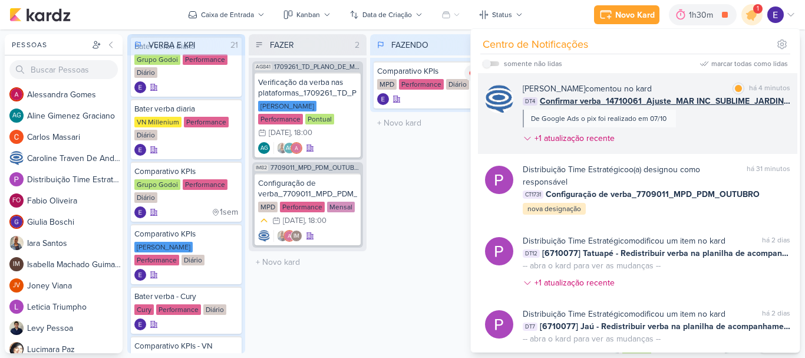
click at [717, 123] on div "[PERSON_NAME] comentou no kard marcar como lida há 4 minutos DT4 Confirmar verb…" at bounding box center [657, 116] width 268 height 67
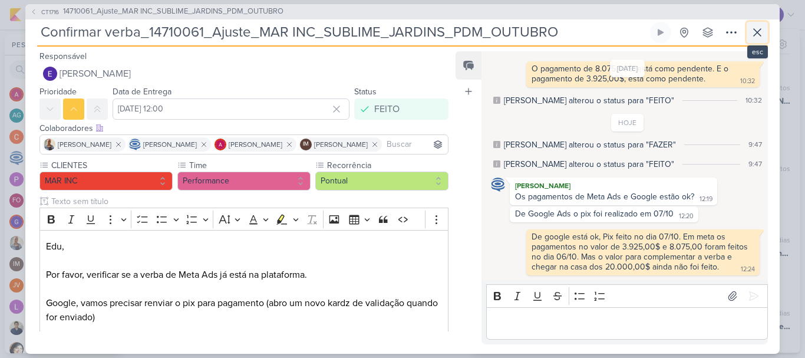
click at [761, 34] on icon at bounding box center [758, 32] width 14 height 14
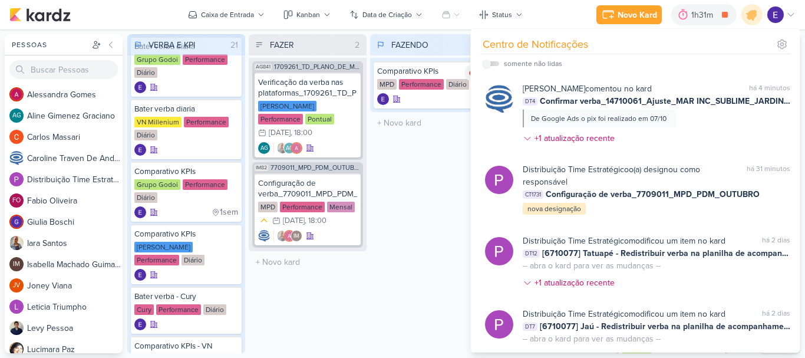
click at [410, 225] on div "FAZENDO 1 Mover Para Esquerda Mover Para Direita [GEOGRAPHIC_DATA] Comparativo …" at bounding box center [429, 193] width 118 height 319
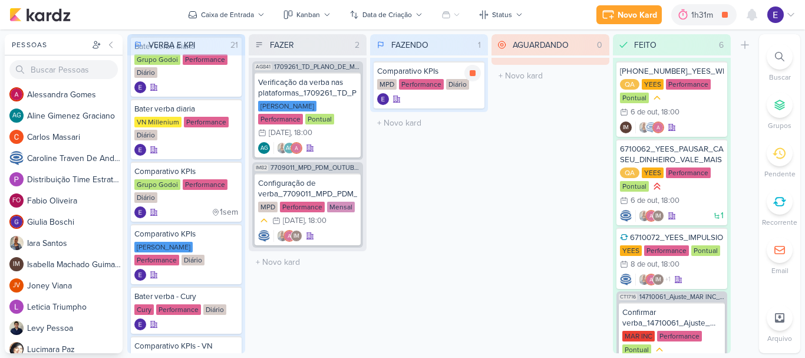
click at [415, 92] on div "Comparativo KPIs MPD Performance Diário" at bounding box center [429, 84] width 111 height 47
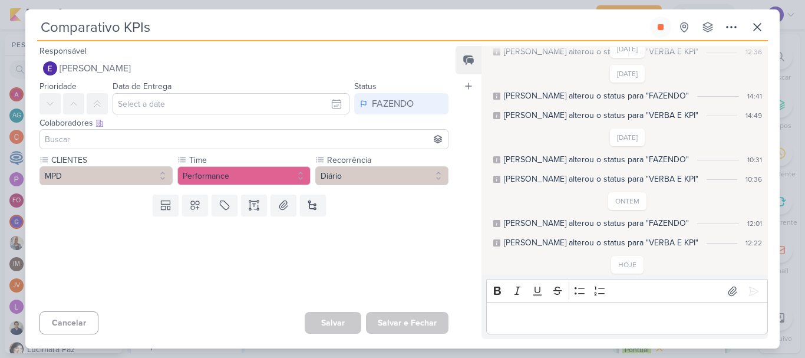
scroll to position [0, 0]
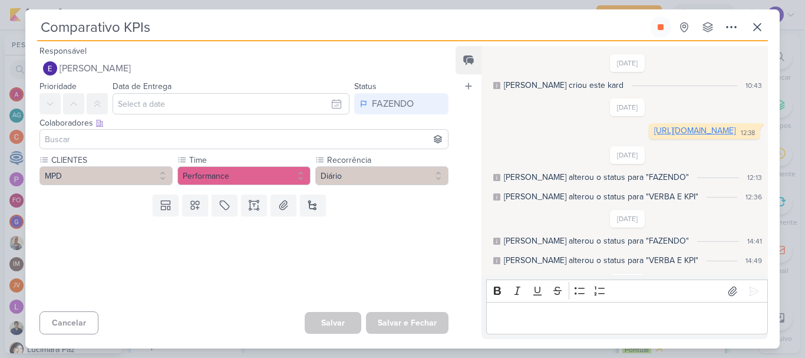
click at [654, 136] on link "[URL][DOMAIN_NAME]" at bounding box center [694, 131] width 81 height 10
click at [653, 34] on button at bounding box center [660, 27] width 21 height 21
click at [759, 25] on icon at bounding box center [757, 27] width 7 height 7
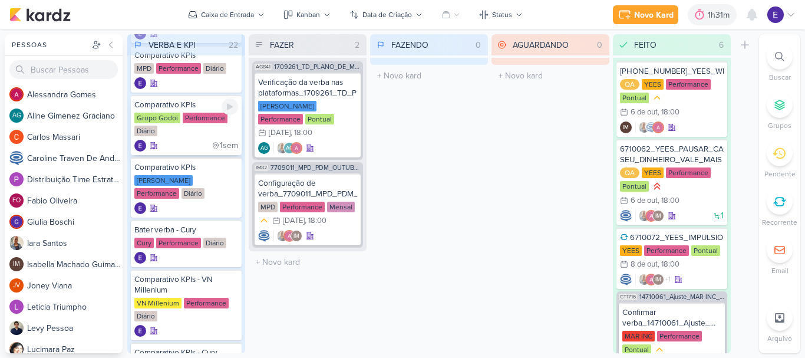
scroll to position [413, 0]
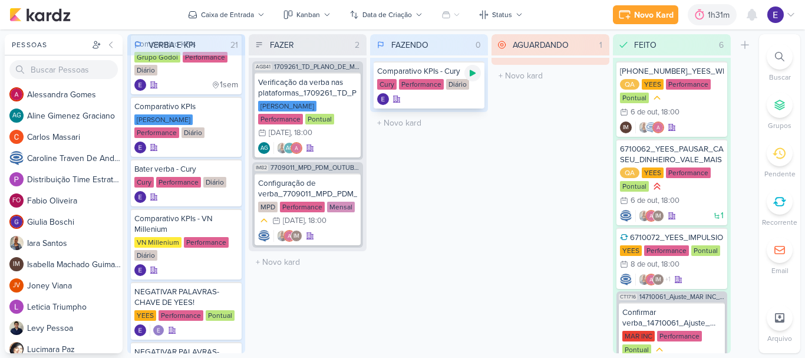
click at [475, 74] on icon at bounding box center [472, 72] width 9 height 9
click at [455, 98] on div at bounding box center [429, 99] width 104 height 12
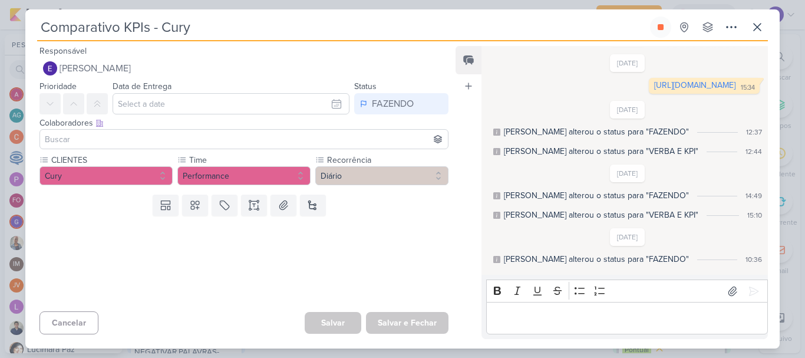
scroll to position [79, 0]
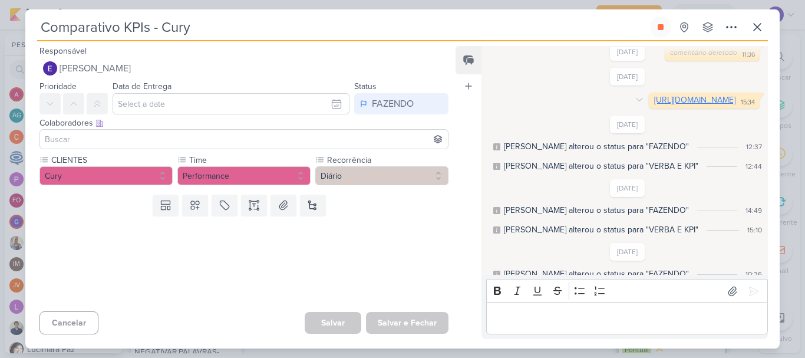
click at [654, 105] on link "[URL][DOMAIN_NAME]" at bounding box center [694, 100] width 81 height 10
click at [656, 31] on button at bounding box center [660, 27] width 21 height 21
click at [754, 28] on icon at bounding box center [758, 27] width 14 height 14
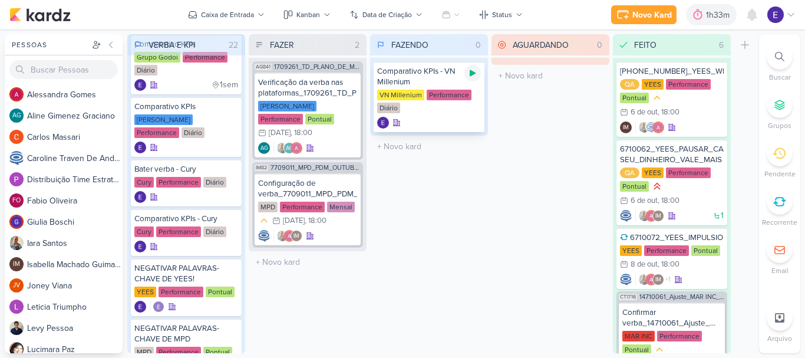
click at [473, 72] on icon at bounding box center [473, 73] width 6 height 6
click at [440, 104] on div "VN Millenium Performance Diário" at bounding box center [429, 102] width 104 height 25
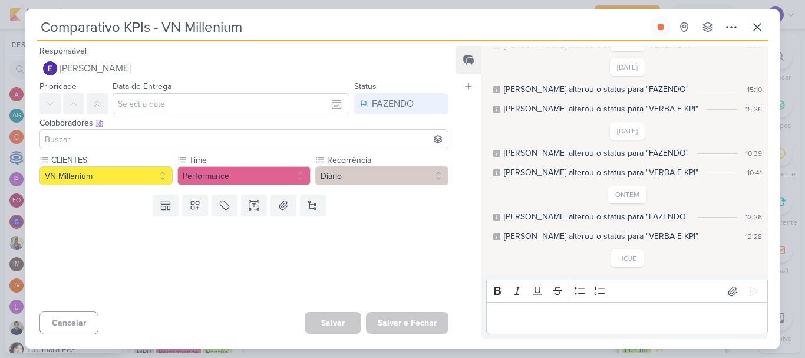
scroll to position [31, 0]
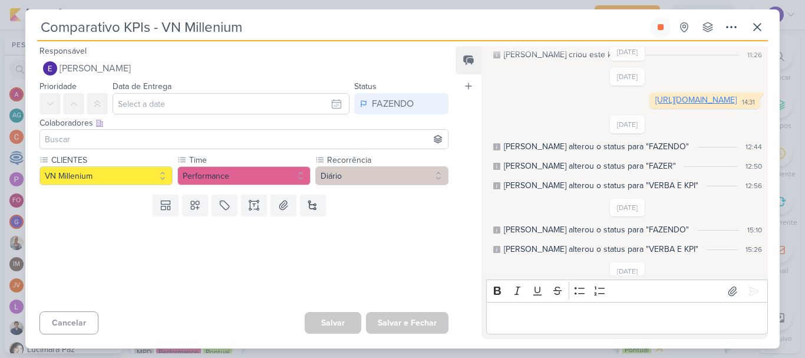
click at [656, 105] on link "[URL][DOMAIN_NAME]" at bounding box center [696, 100] width 81 height 10
click at [659, 30] on icon at bounding box center [660, 26] width 9 height 9
click at [751, 32] on icon at bounding box center [758, 27] width 14 height 14
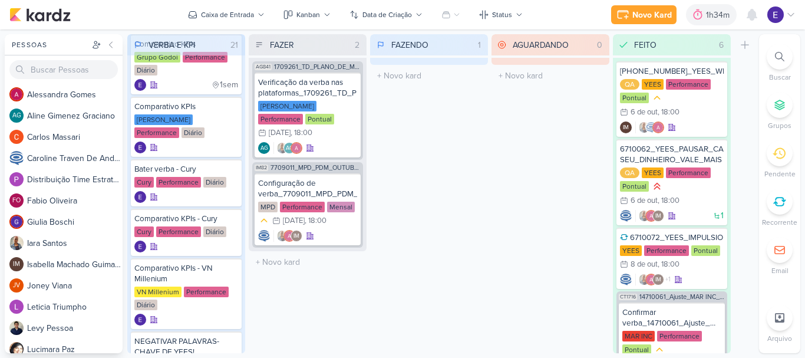
scroll to position [354, 0]
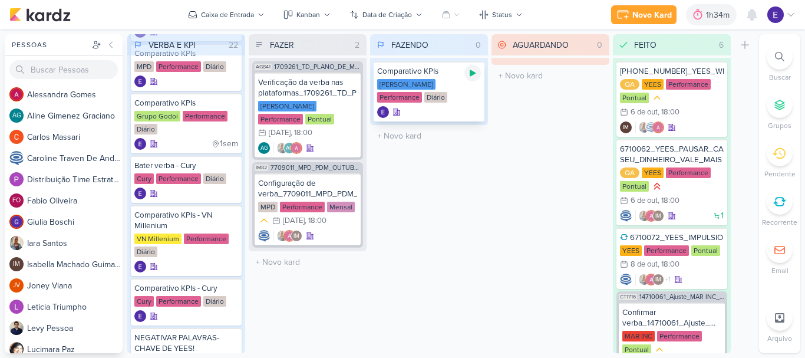
click at [473, 71] on icon at bounding box center [472, 72] width 9 height 9
click at [448, 104] on div "Comparativo KPIs [PERSON_NAME] Performance Diário" at bounding box center [429, 91] width 111 height 60
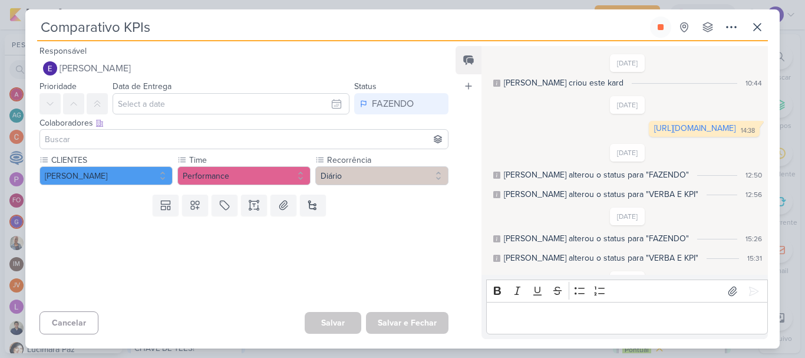
scroll to position [0, 0]
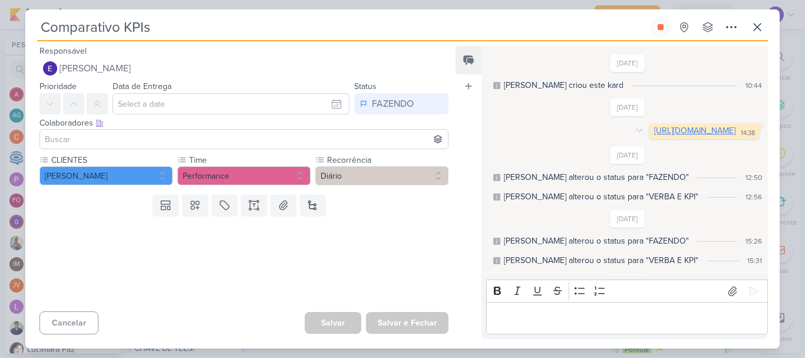
click at [654, 136] on link "[URL][DOMAIN_NAME]" at bounding box center [694, 131] width 81 height 10
click at [659, 27] on icon at bounding box center [661, 27] width 6 height 6
click at [756, 26] on icon at bounding box center [758, 27] width 14 height 14
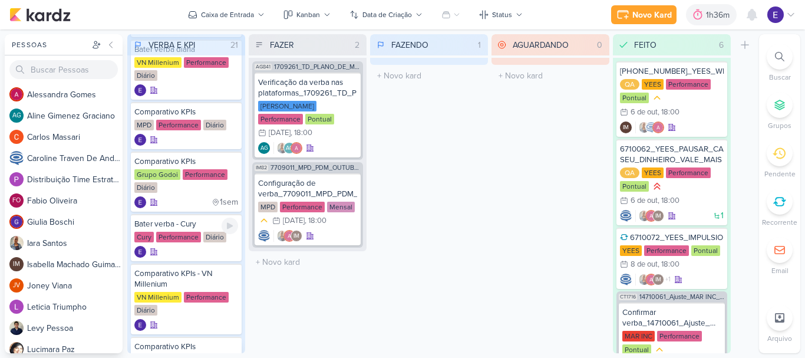
scroll to position [295, 0]
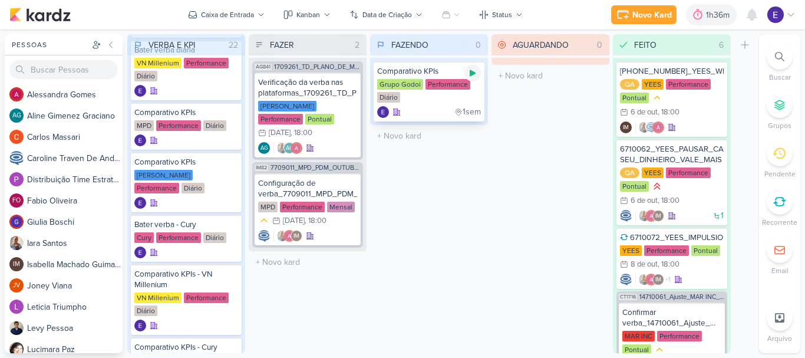
click at [476, 78] on div at bounding box center [473, 73] width 17 height 17
click at [430, 97] on div "Grupo Godoi Performance Diário" at bounding box center [429, 91] width 104 height 25
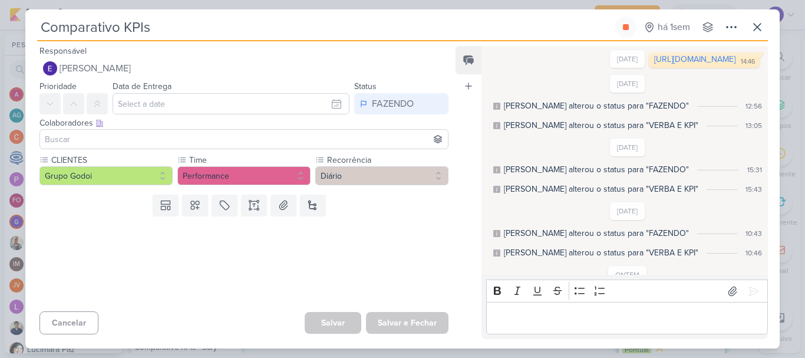
scroll to position [70, 0]
click at [654, 65] on link "[URL][DOMAIN_NAME]" at bounding box center [694, 60] width 81 height 10
click at [621, 31] on icon at bounding box center [625, 26] width 9 height 9
click at [764, 34] on icon at bounding box center [758, 27] width 14 height 14
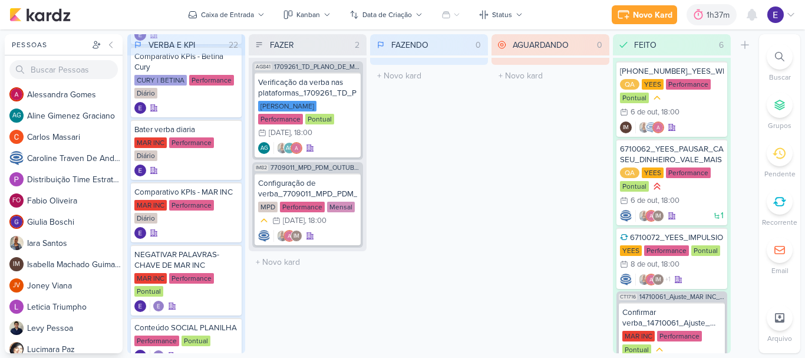
scroll to position [878, 0]
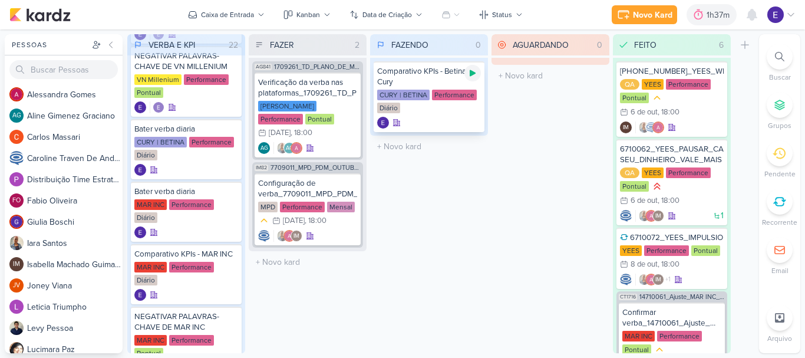
click at [479, 75] on div at bounding box center [473, 73] width 17 height 17
click at [432, 106] on div "CURY | BETINA Performance Diário" at bounding box center [429, 102] width 104 height 25
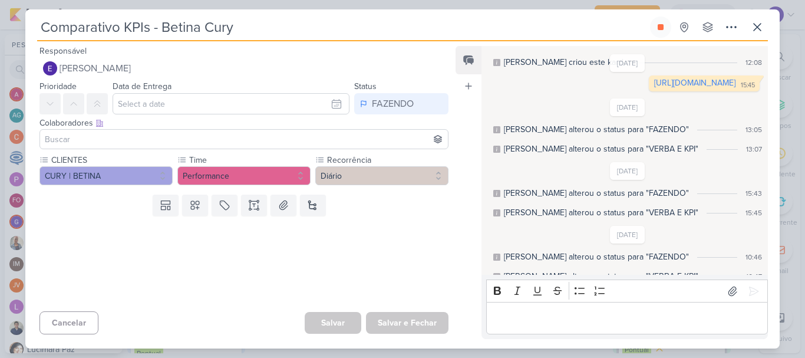
scroll to position [0, 0]
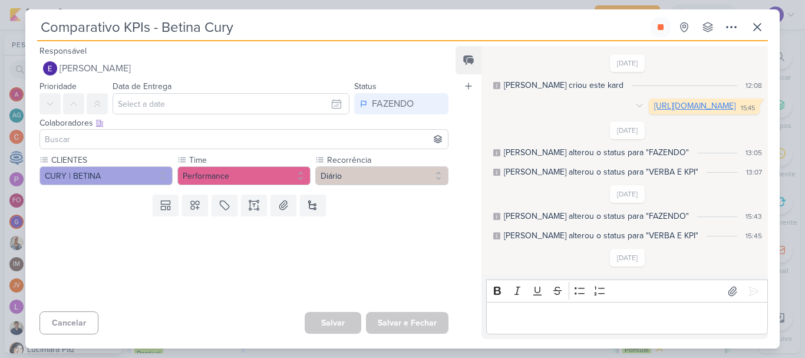
click at [654, 111] on link "[URL][DOMAIN_NAME]" at bounding box center [694, 106] width 81 height 10
click at [663, 28] on icon at bounding box center [661, 27] width 6 height 6
click at [762, 27] on icon at bounding box center [758, 27] width 14 height 14
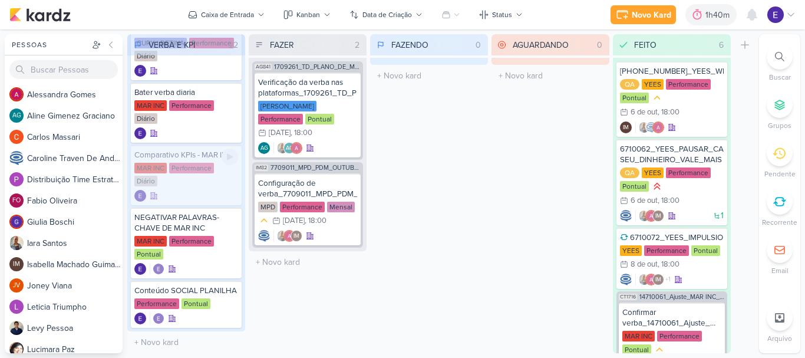
scroll to position [993, 0]
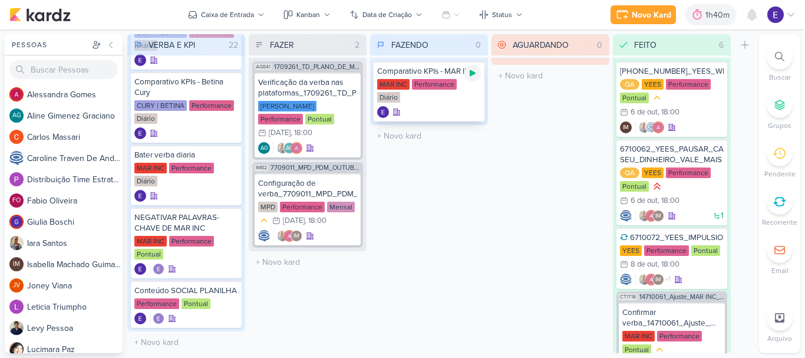
click at [475, 75] on icon at bounding box center [472, 72] width 9 height 9
click at [463, 101] on div "MAR INC Performance Diário" at bounding box center [429, 91] width 104 height 25
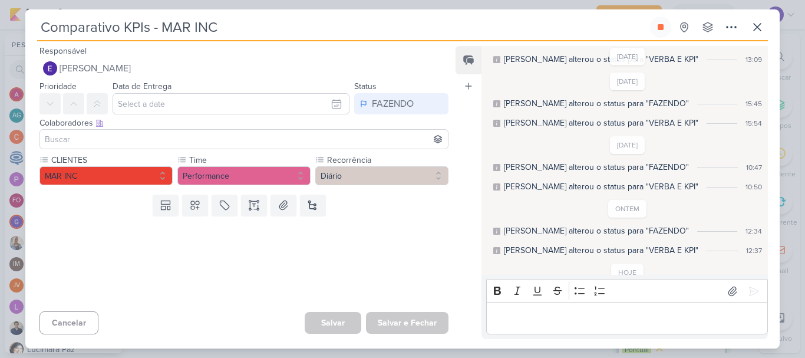
scroll to position [0, 0]
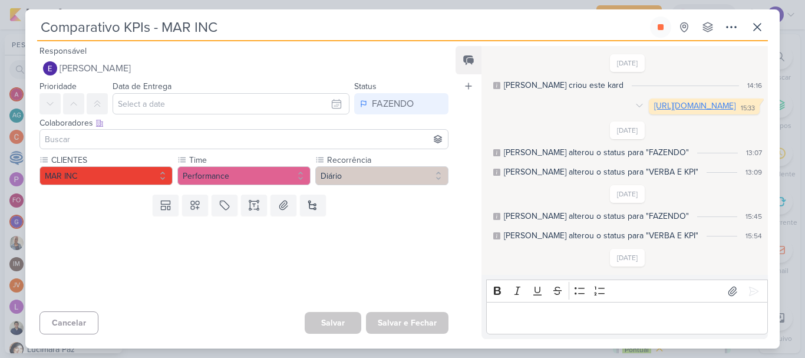
click at [654, 111] on link "[URL][DOMAIN_NAME]" at bounding box center [694, 106] width 81 height 10
click at [651, 32] on button at bounding box center [660, 27] width 21 height 21
click at [759, 28] on icon at bounding box center [758, 27] width 14 height 14
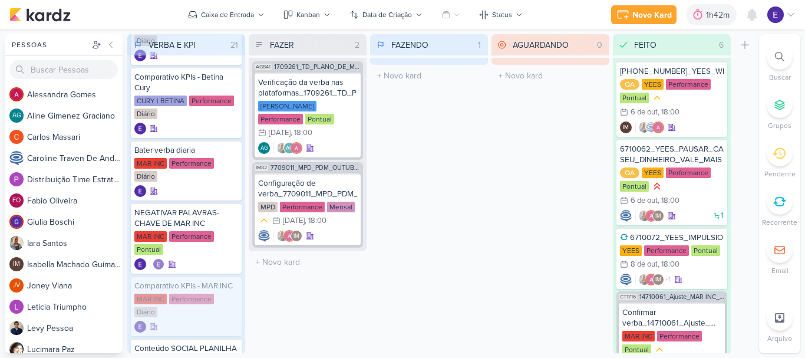
scroll to position [1055, 0]
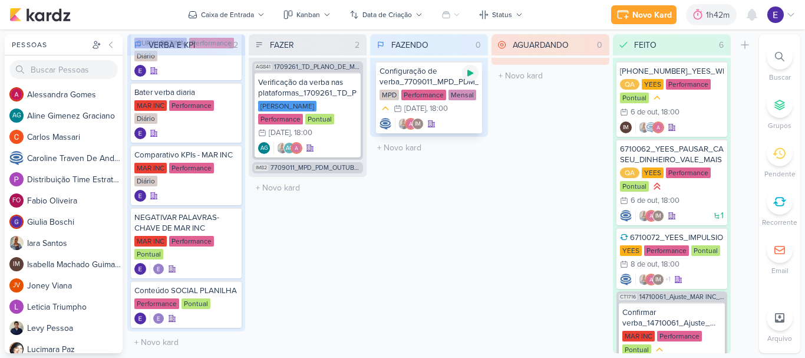
click at [470, 78] on div at bounding box center [470, 73] width 17 height 17
click at [459, 116] on div "MPD Performance Mensal 14/10 [DATE] 18:00" at bounding box center [429, 103] width 99 height 26
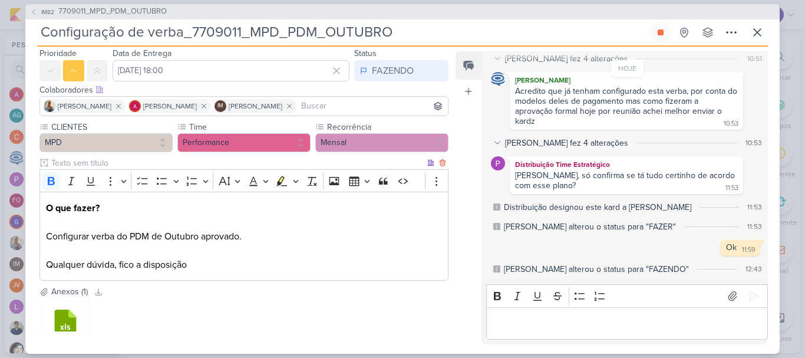
scroll to position [59, 0]
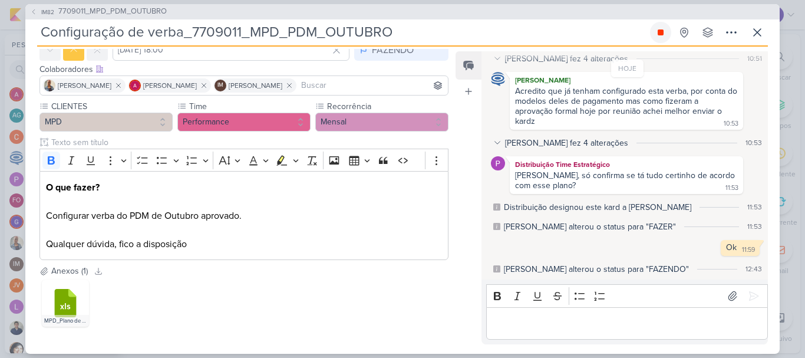
click at [662, 33] on icon at bounding box center [661, 32] width 6 height 6
click at [756, 28] on icon at bounding box center [758, 32] width 14 height 14
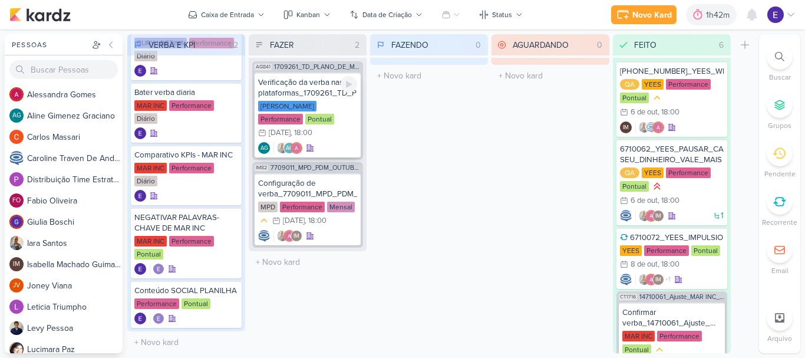
click at [291, 129] on div "[DATE]" at bounding box center [280, 133] width 22 height 8
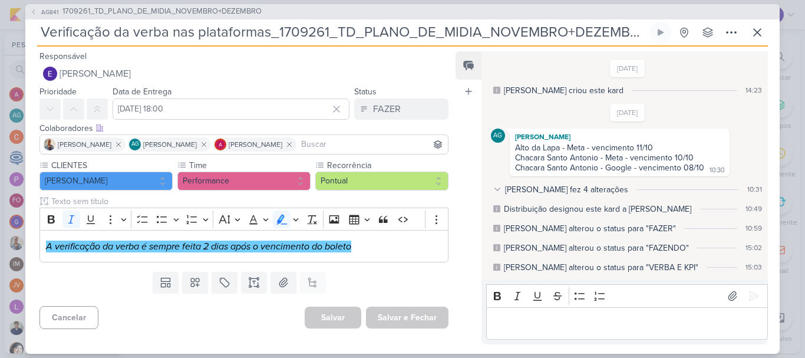
scroll to position [144, 0]
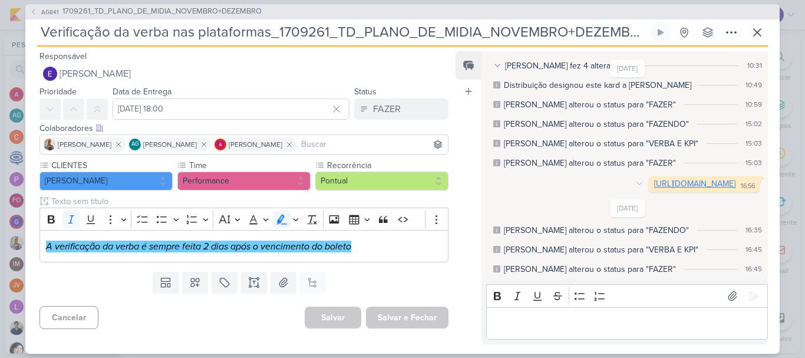
click at [654, 179] on link "[URL][DOMAIN_NAME]" at bounding box center [694, 184] width 81 height 10
click at [756, 35] on icon at bounding box center [758, 32] width 14 height 14
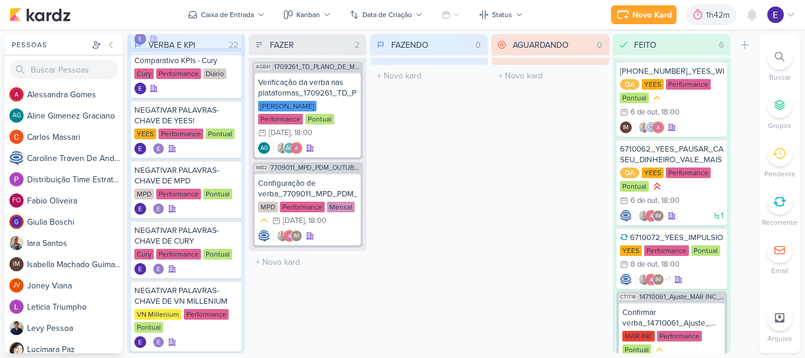
scroll to position [584, 0]
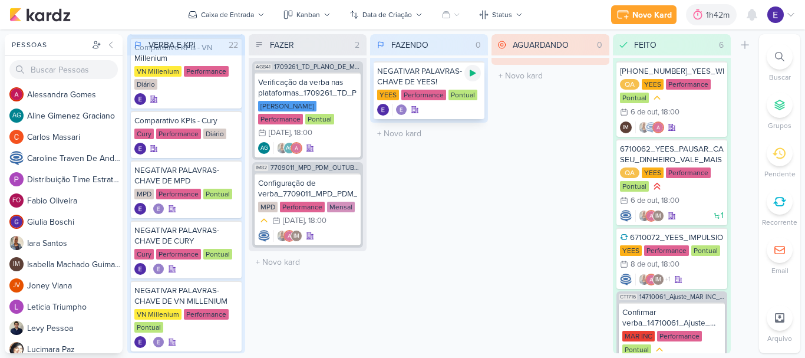
click at [473, 76] on icon at bounding box center [472, 72] width 9 height 9
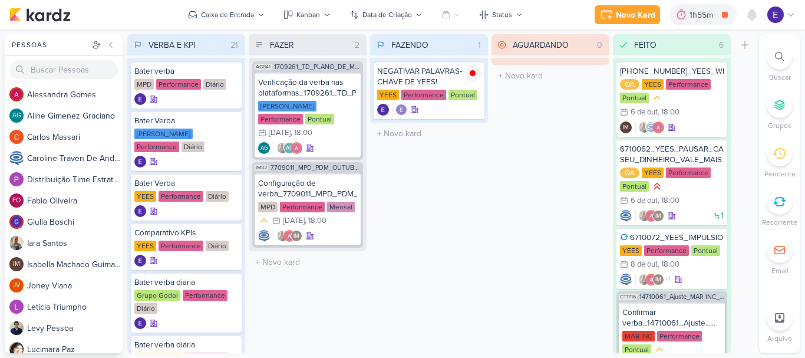
scroll to position [584, 0]
